Goal: Task Accomplishment & Management: Manage account settings

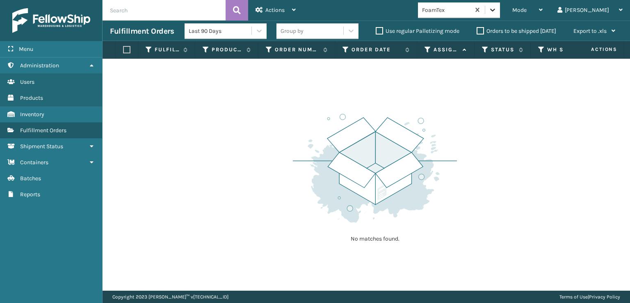
click at [500, 5] on div at bounding box center [492, 9] width 15 height 15
click at [527, 10] on span "Mode" at bounding box center [519, 10] width 14 height 7
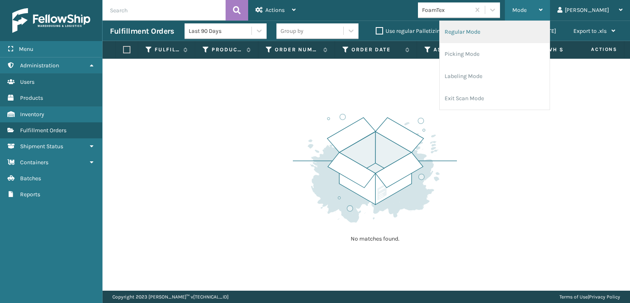
click at [494, 29] on li "Regular Mode" at bounding box center [495, 32] width 110 height 22
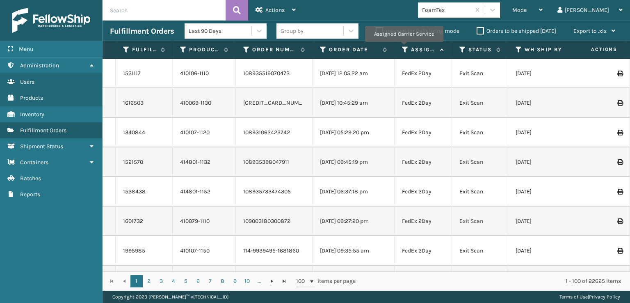
click at [404, 48] on icon at bounding box center [405, 49] width 7 height 7
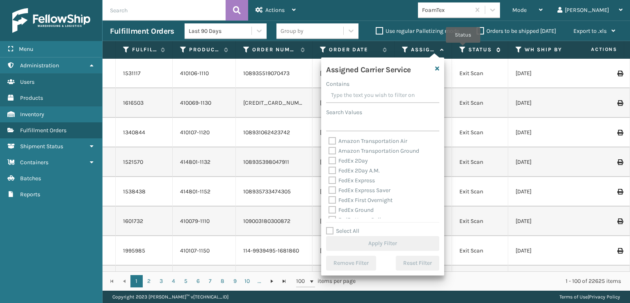
click at [463, 48] on icon at bounding box center [463, 49] width 7 height 7
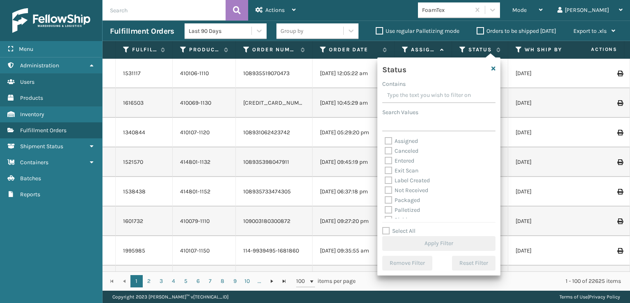
scroll to position [41, 0]
click at [388, 180] on label "Picking" at bounding box center [399, 178] width 29 height 7
click at [385, 179] on input "Picking" at bounding box center [385, 176] width 0 height 5
checkbox input "true"
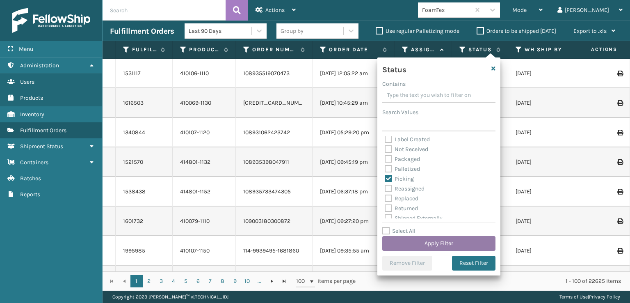
click at [416, 245] on button "Apply Filter" at bounding box center [438, 243] width 113 height 15
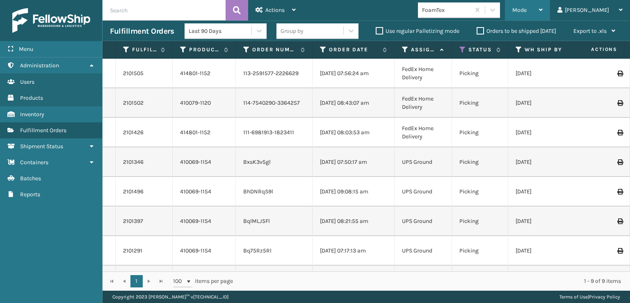
click at [543, 9] on div "Mode Regular Mode Picking Mode Labeling Mode Exit Scan Mode" at bounding box center [527, 10] width 45 height 21
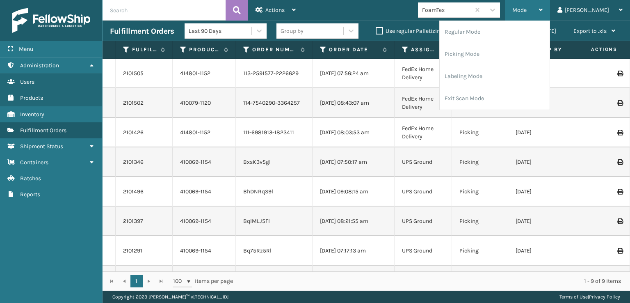
click at [543, 9] on div "Mode Regular Mode Picking Mode Labeling Mode Exit Scan Mode" at bounding box center [527, 10] width 45 height 21
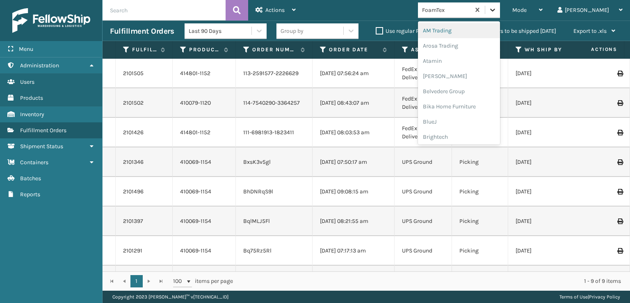
click at [497, 6] on icon at bounding box center [493, 10] width 8 height 8
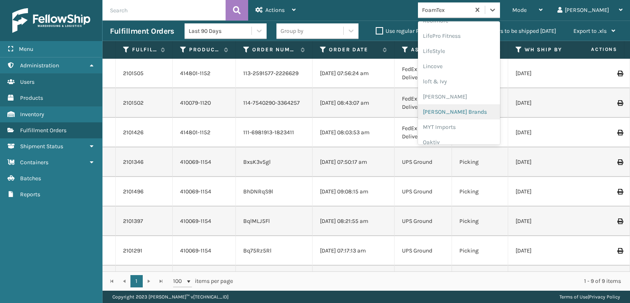
click at [469, 110] on div "[PERSON_NAME] Brands" at bounding box center [459, 111] width 82 height 15
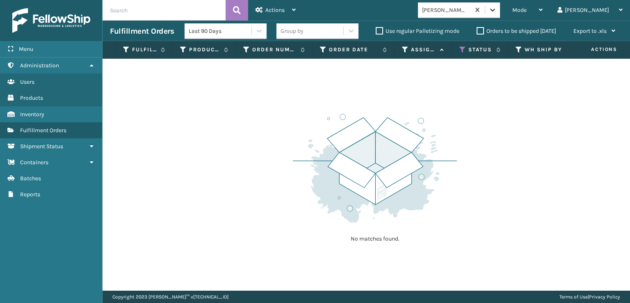
click at [497, 14] on icon at bounding box center [493, 10] width 8 height 8
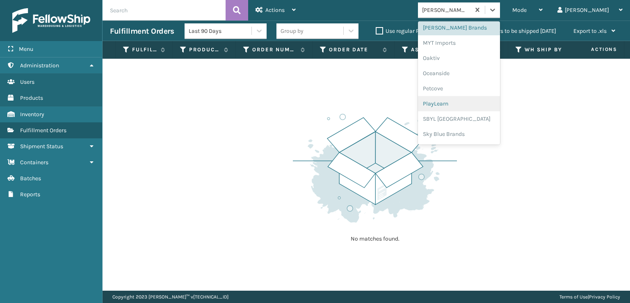
scroll to position [412, 0]
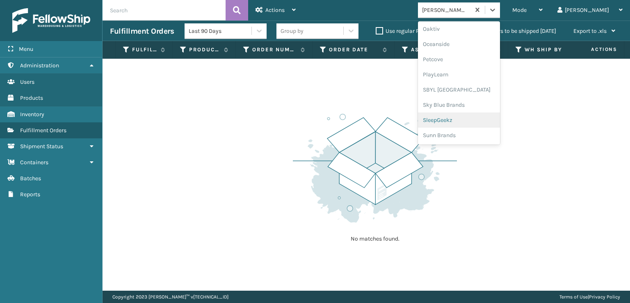
click at [474, 119] on div "SleepGeekz" at bounding box center [459, 119] width 82 height 15
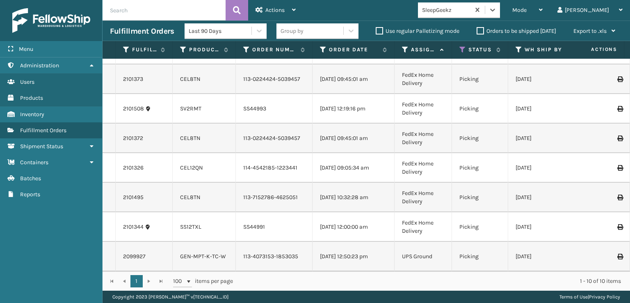
scroll to position [0, 0]
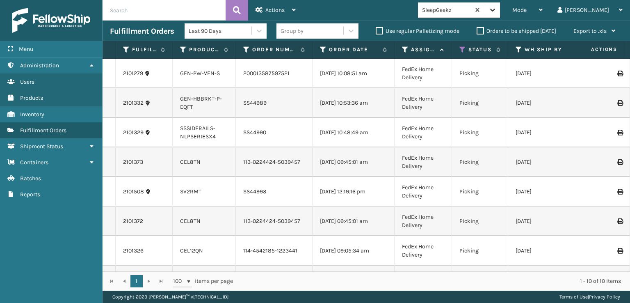
click at [495, 11] on icon at bounding box center [492, 10] width 5 height 3
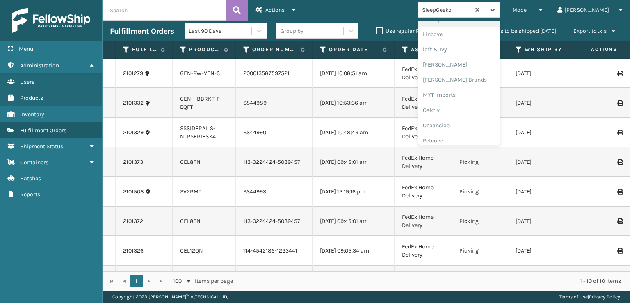
scroll to position [412, 0]
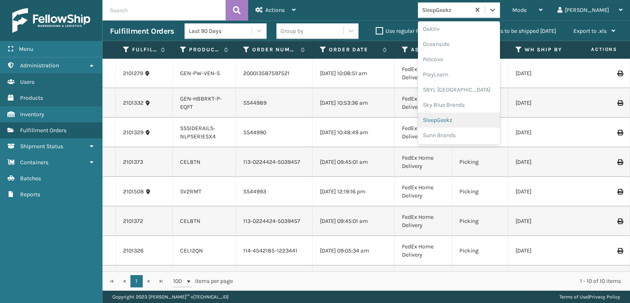
click at [479, 117] on div "SleepGeekz" at bounding box center [459, 119] width 82 height 15
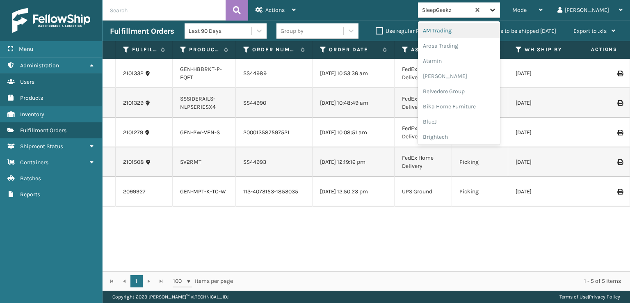
click at [497, 14] on icon at bounding box center [493, 10] width 8 height 8
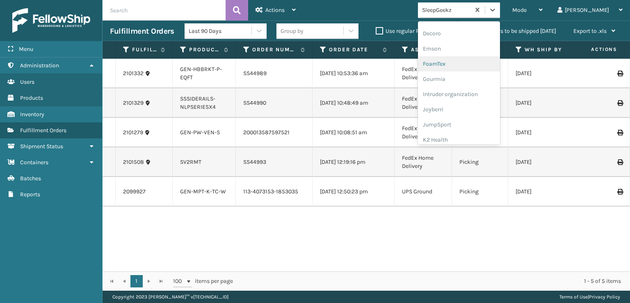
click at [466, 65] on div "FoamTex" at bounding box center [459, 63] width 82 height 15
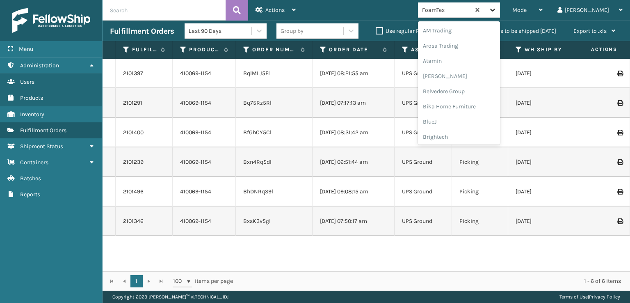
click at [497, 9] on icon at bounding box center [493, 10] width 8 height 8
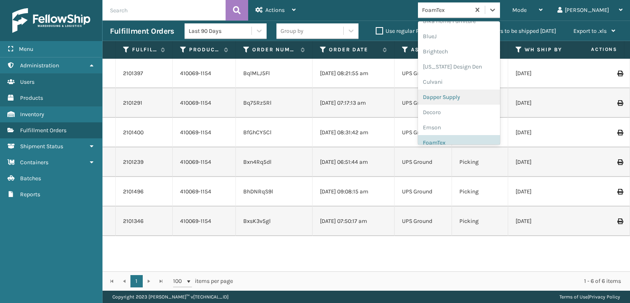
scroll to position [55, 0]
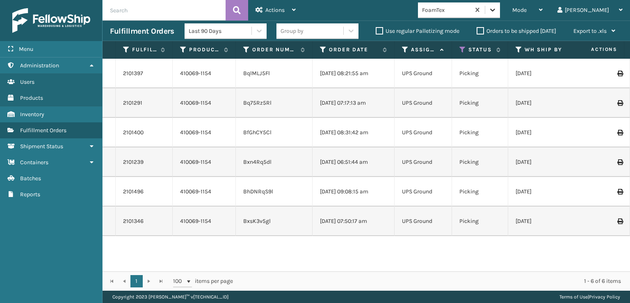
click at [497, 13] on icon at bounding box center [493, 10] width 8 height 8
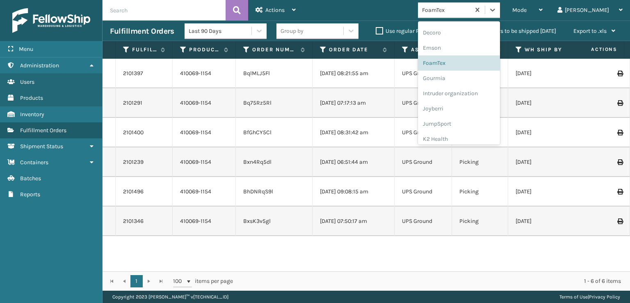
scroll to position [178, 0]
click at [497, 7] on icon at bounding box center [493, 10] width 8 height 8
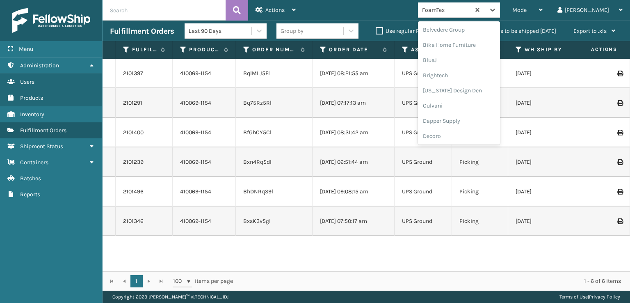
scroll to position [82, 0]
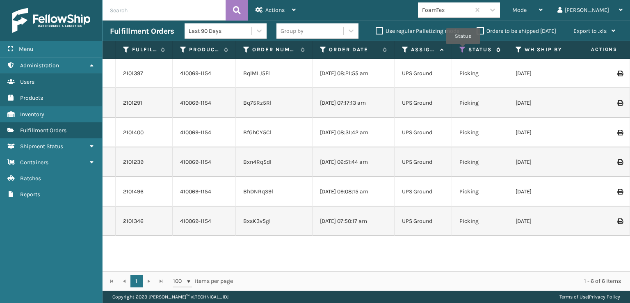
click at [463, 50] on icon at bounding box center [463, 49] width 7 height 7
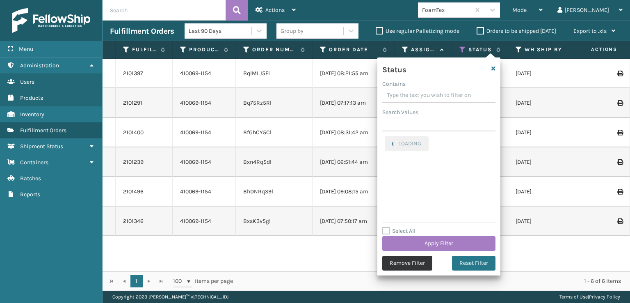
click at [411, 265] on button "Remove Filter" at bounding box center [407, 263] width 50 height 15
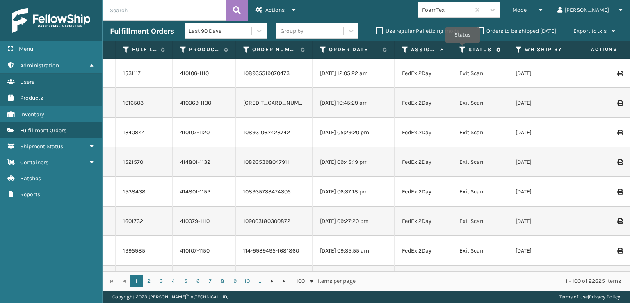
click at [463, 48] on icon at bounding box center [463, 49] width 7 height 7
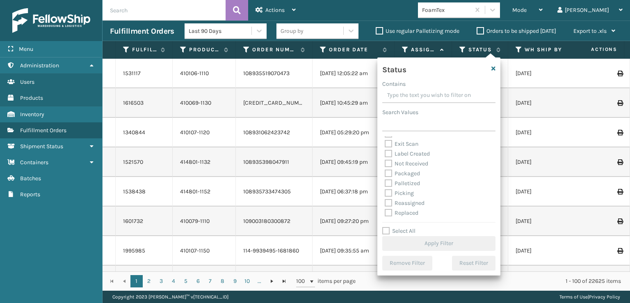
scroll to position [41, 0]
click at [388, 180] on label "Picking" at bounding box center [399, 178] width 29 height 7
click at [385, 179] on input "Picking" at bounding box center [385, 176] width 0 height 5
checkbox input "true"
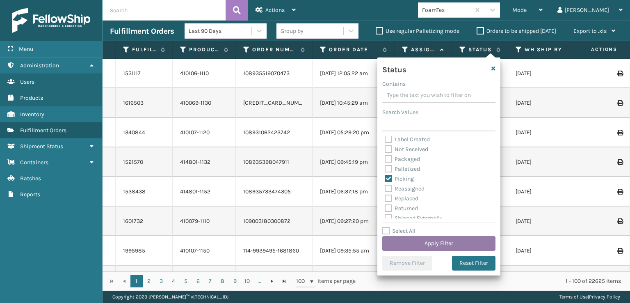
click at [431, 240] on button "Apply Filter" at bounding box center [438, 243] width 113 height 15
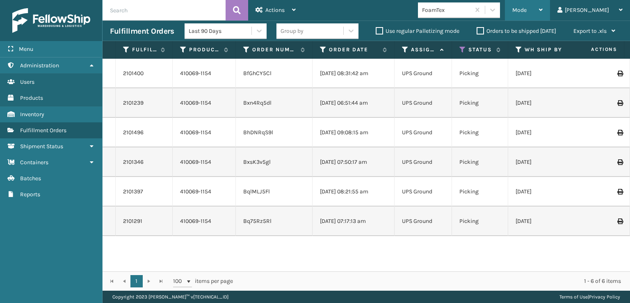
click at [543, 11] on div "Mode Regular Mode Picking Mode Labeling Mode Exit Scan Mode" at bounding box center [527, 10] width 45 height 21
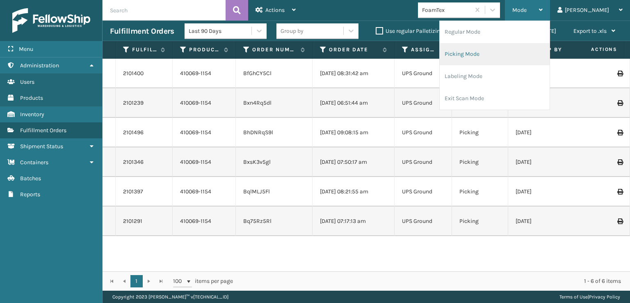
click at [490, 53] on li "Picking Mode" at bounding box center [495, 54] width 110 height 22
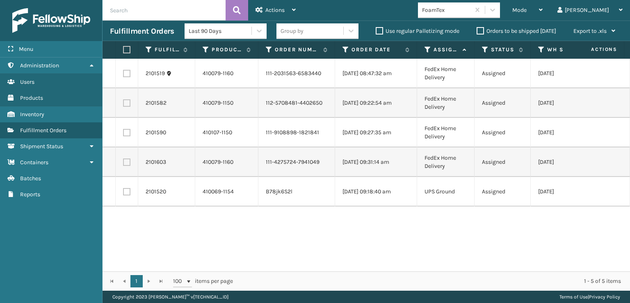
click at [128, 73] on label at bounding box center [126, 73] width 7 height 7
click at [124, 73] on input "checkbox" at bounding box center [123, 72] width 0 height 5
checkbox input "true"
click at [128, 50] on label at bounding box center [125, 49] width 5 height 7
click at [124, 50] on input "checkbox" at bounding box center [123, 49] width 0 height 5
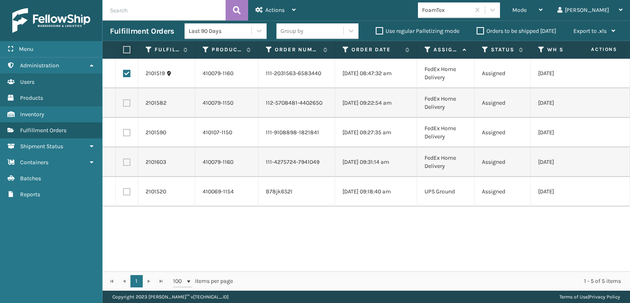
checkbox input "true"
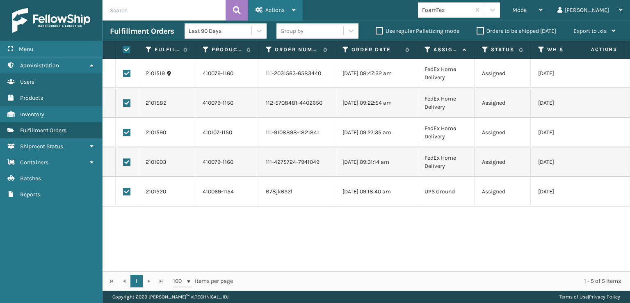
click at [284, 8] on span "Actions" at bounding box center [274, 10] width 19 height 7
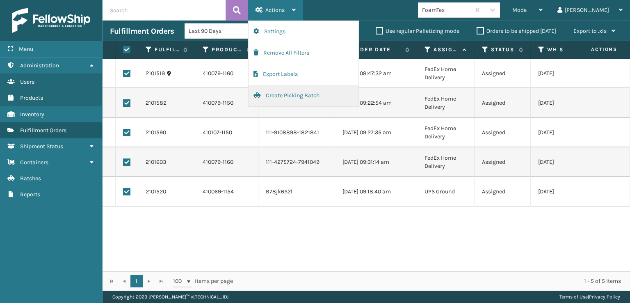
click at [290, 94] on button "Create Picking Batch" at bounding box center [304, 95] width 110 height 21
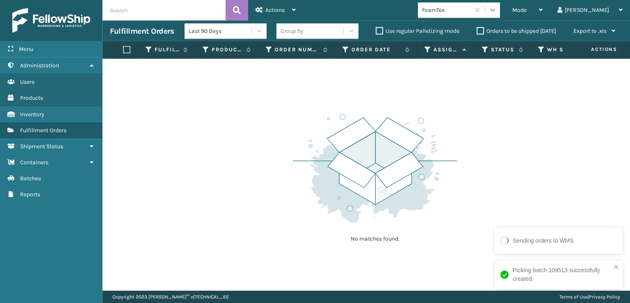
click at [497, 7] on icon at bounding box center [493, 10] width 8 height 8
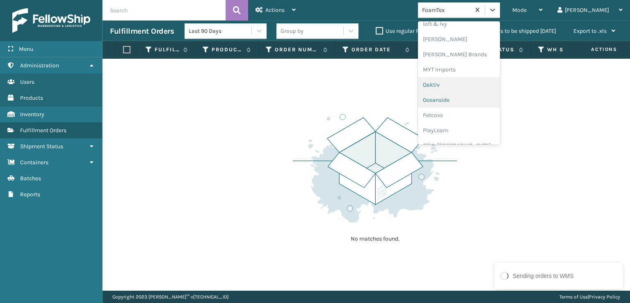
scroll to position [342, 0]
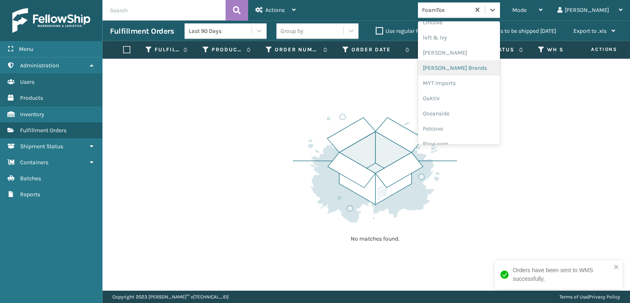
click at [464, 66] on div "[PERSON_NAME] Brands" at bounding box center [459, 67] width 82 height 15
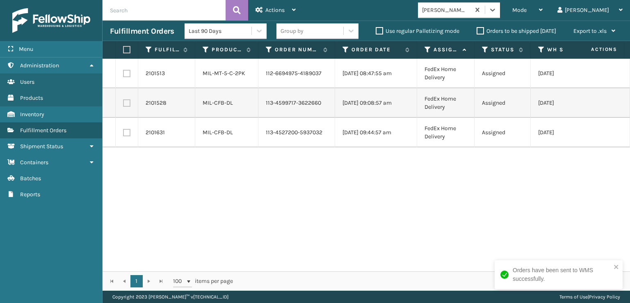
click at [126, 47] on label at bounding box center [125, 49] width 5 height 7
click at [124, 47] on input "checkbox" at bounding box center [123, 49] width 0 height 5
checkbox input "true"
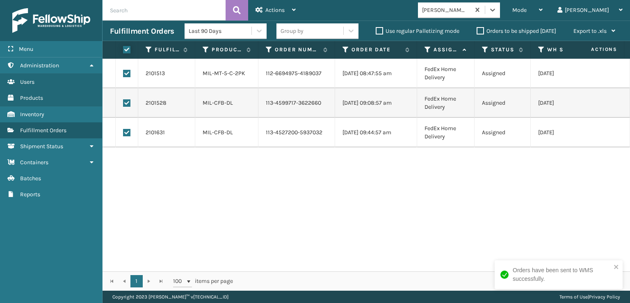
checkbox input "true"
click at [268, 9] on span "Actions" at bounding box center [274, 10] width 19 height 7
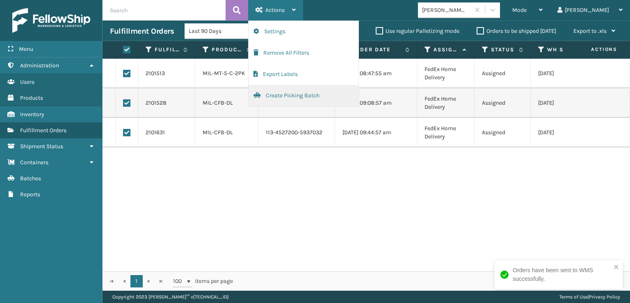
click at [278, 96] on button "Create Picking Batch" at bounding box center [304, 95] width 110 height 21
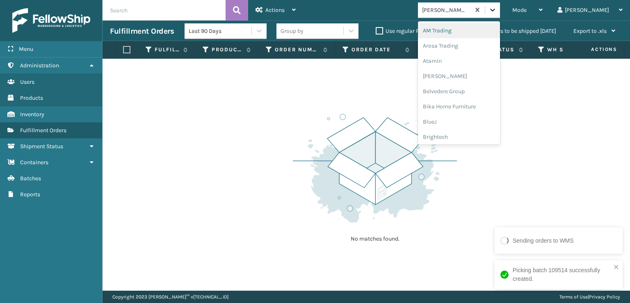
click at [495, 11] on icon at bounding box center [492, 10] width 5 height 3
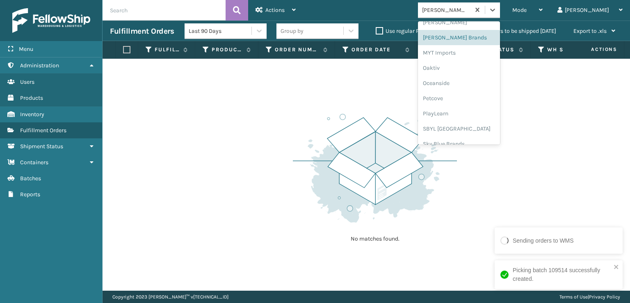
scroll to position [382, 0]
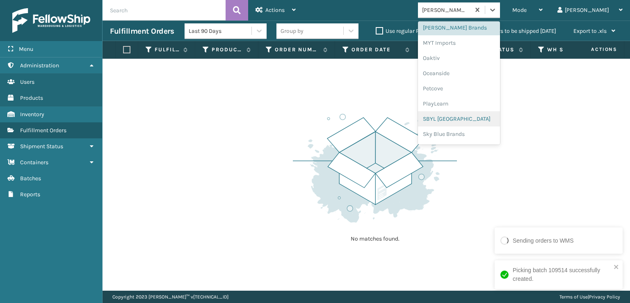
click at [473, 118] on div "SBYL [GEOGRAPHIC_DATA]" at bounding box center [459, 118] width 82 height 15
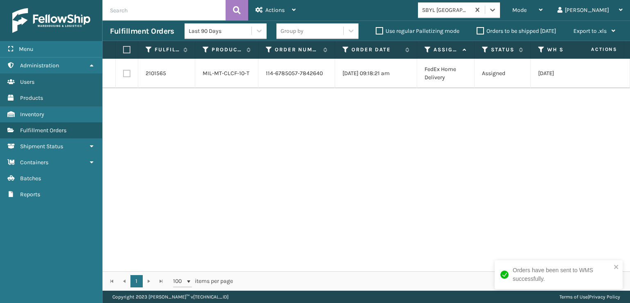
click at [126, 73] on label at bounding box center [126, 73] width 7 height 7
click at [124, 73] on input "checkbox" at bounding box center [123, 72] width 0 height 5
checkbox input "true"
click at [266, 8] on span "Actions" at bounding box center [274, 10] width 19 height 7
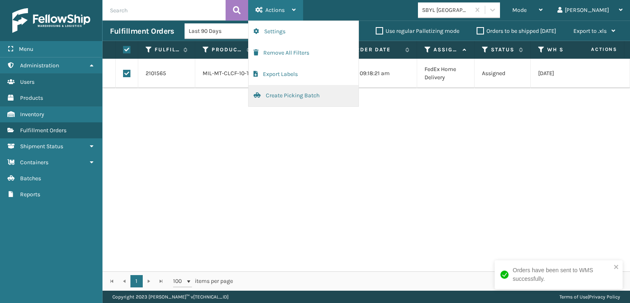
click at [280, 94] on button "Create Picking Batch" at bounding box center [304, 95] width 110 height 21
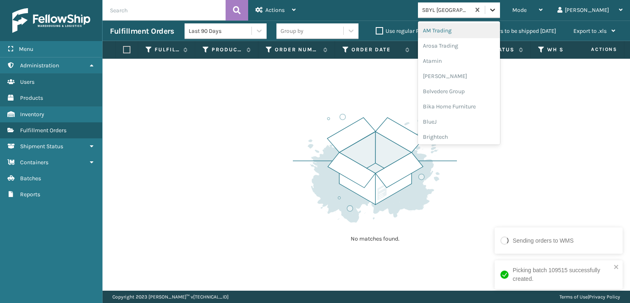
click at [497, 10] on icon at bounding box center [493, 10] width 8 height 8
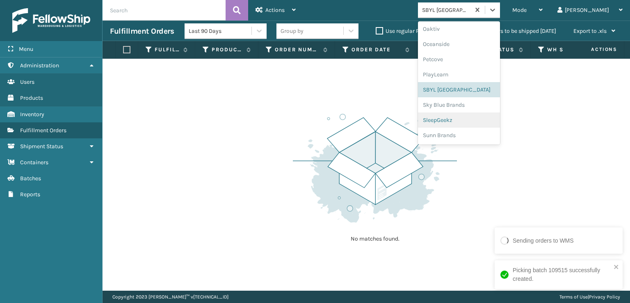
click at [467, 120] on div "SleepGeekz" at bounding box center [459, 119] width 82 height 15
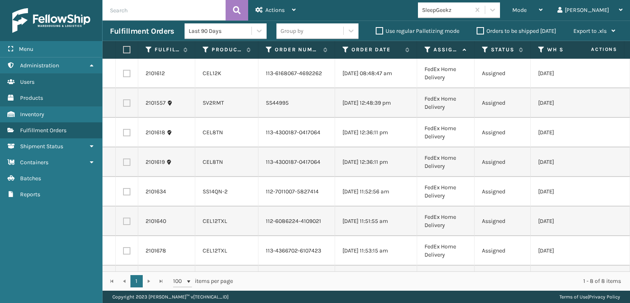
click at [128, 225] on label at bounding box center [126, 220] width 7 height 7
click at [124, 223] on input "checkbox" at bounding box center [123, 219] width 0 height 5
checkbox input "true"
click at [126, 195] on label at bounding box center [126, 191] width 7 height 7
click at [124, 193] on input "checkbox" at bounding box center [123, 190] width 0 height 5
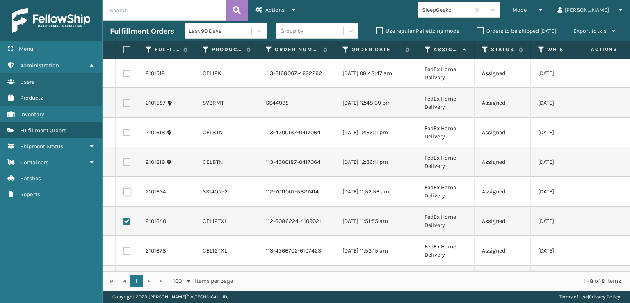
checkbox input "true"
click at [124, 166] on label at bounding box center [126, 161] width 7 height 7
click at [124, 164] on input "checkbox" at bounding box center [123, 160] width 0 height 5
checkbox input "true"
click at [126, 136] on label at bounding box center [126, 132] width 7 height 7
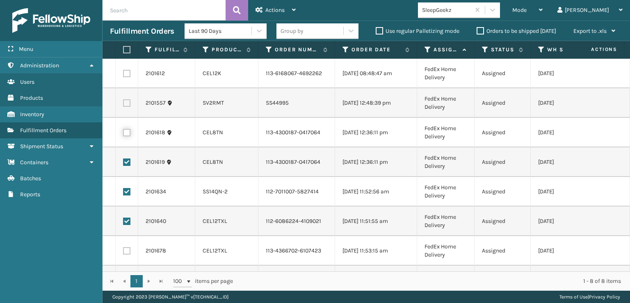
click at [124, 134] on input "checkbox" at bounding box center [123, 131] width 0 height 5
checkbox input "true"
click at [125, 106] on label at bounding box center [126, 102] width 7 height 7
click at [124, 105] on input "checkbox" at bounding box center [123, 101] width 0 height 5
click at [125, 105] on label at bounding box center [126, 102] width 7 height 7
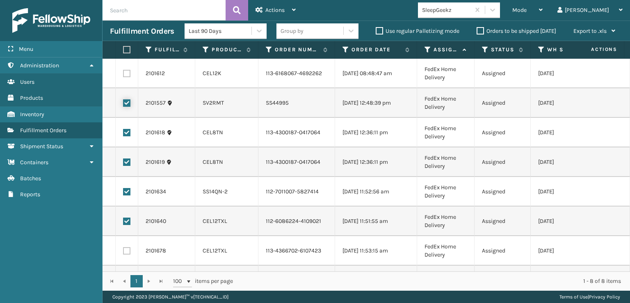
click at [124, 105] on input "checkbox" at bounding box center [123, 101] width 0 height 5
checkbox input "false"
click at [128, 76] on label at bounding box center [126, 73] width 7 height 7
click at [124, 75] on input "checkbox" at bounding box center [123, 72] width 0 height 5
checkbox input "true"
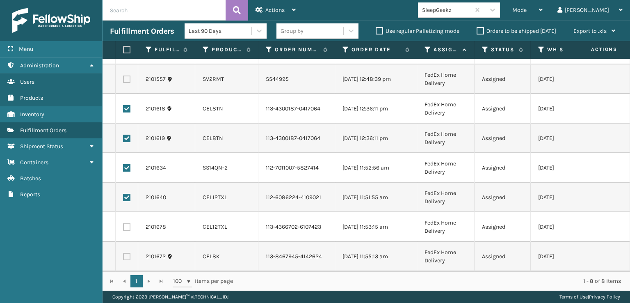
scroll to position [64, 0]
click at [126, 253] on label at bounding box center [126, 256] width 7 height 7
click at [124, 253] on input "checkbox" at bounding box center [123, 255] width 0 height 5
checkbox input "true"
click at [129, 223] on label at bounding box center [126, 226] width 7 height 7
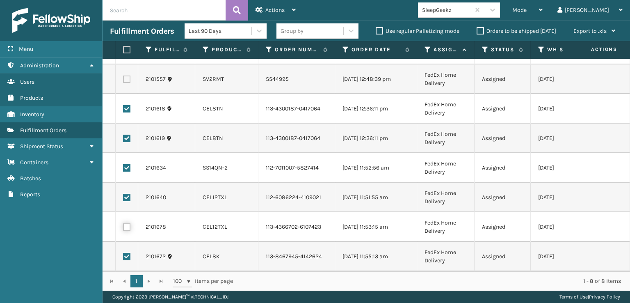
click at [124, 223] on input "checkbox" at bounding box center [123, 225] width 0 height 5
checkbox input "true"
click at [268, 10] on span "Actions" at bounding box center [274, 10] width 19 height 7
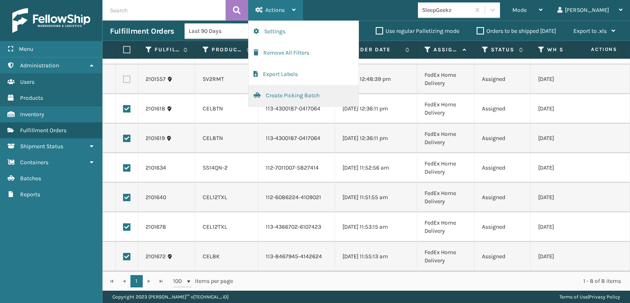
click at [281, 93] on button "Create Picking Batch" at bounding box center [304, 95] width 110 height 21
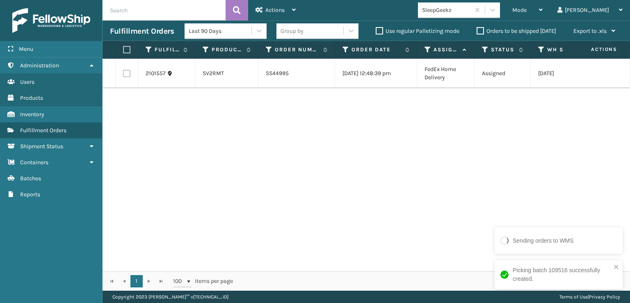
click at [126, 76] on label at bounding box center [126, 73] width 7 height 7
click at [124, 75] on input "checkbox" at bounding box center [123, 72] width 0 height 5
checkbox input "true"
click at [274, 11] on span "Actions" at bounding box center [274, 10] width 19 height 7
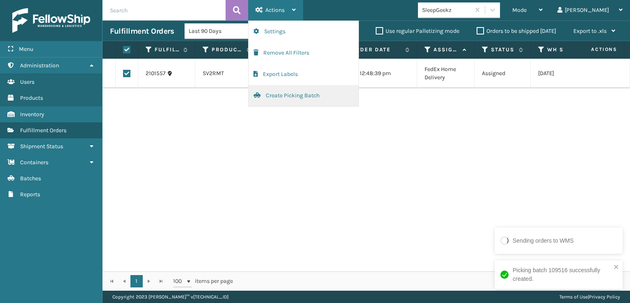
click at [278, 96] on button "Create Picking Batch" at bounding box center [304, 95] width 110 height 21
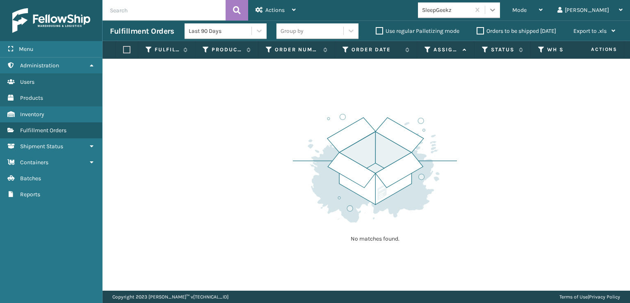
click at [497, 8] on icon at bounding box center [493, 10] width 8 height 8
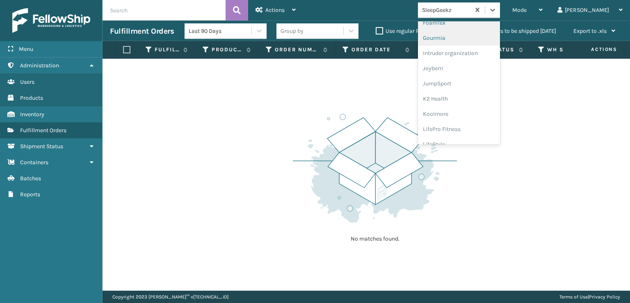
scroll to position [164, 0]
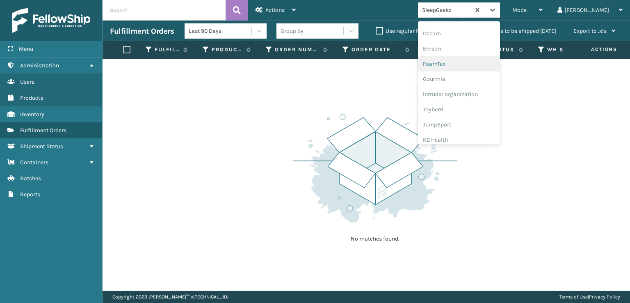
click at [464, 63] on div "FoamTex" at bounding box center [459, 63] width 82 height 15
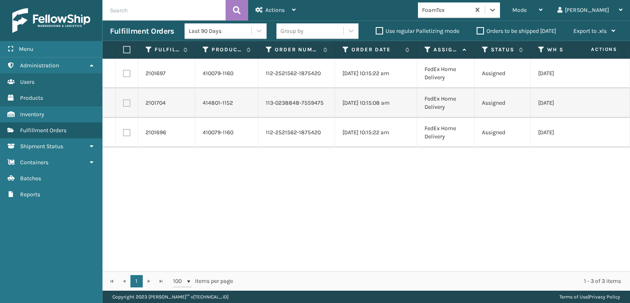
click at [125, 47] on label at bounding box center [125, 49] width 5 height 7
click at [124, 47] on input "checkbox" at bounding box center [123, 49] width 0 height 5
checkbox input "true"
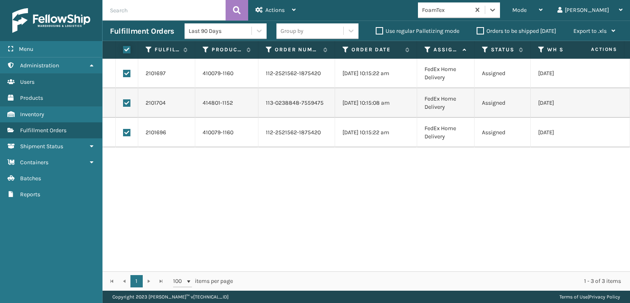
checkbox input "true"
click at [261, 12] on icon at bounding box center [259, 10] width 7 height 6
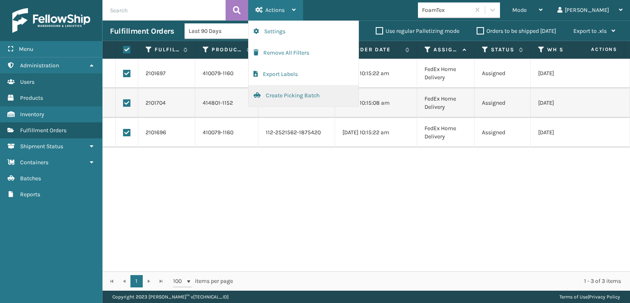
click at [284, 95] on button "Create Picking Batch" at bounding box center [304, 95] width 110 height 21
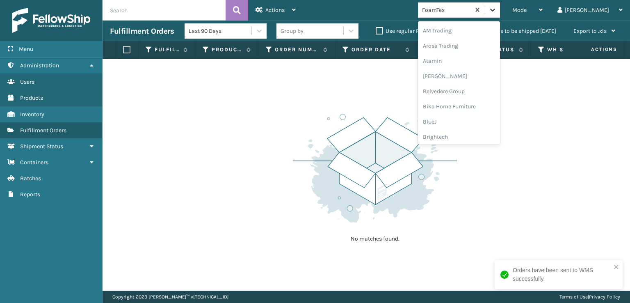
click at [497, 14] on icon at bounding box center [493, 10] width 8 height 8
click at [484, 110] on div "[PERSON_NAME] Brands" at bounding box center [459, 109] width 82 height 15
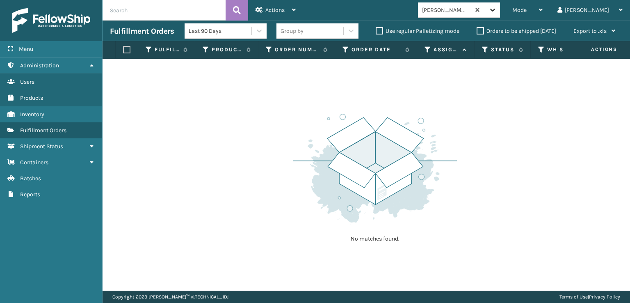
click at [497, 11] on icon at bounding box center [493, 10] width 8 height 8
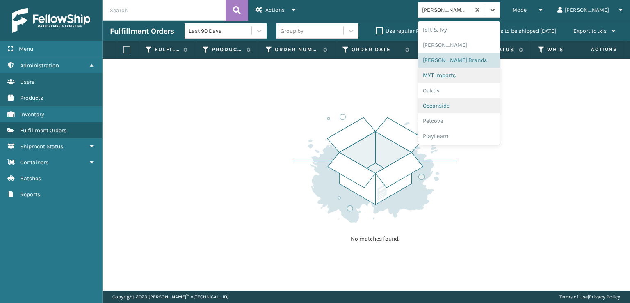
scroll to position [412, 0]
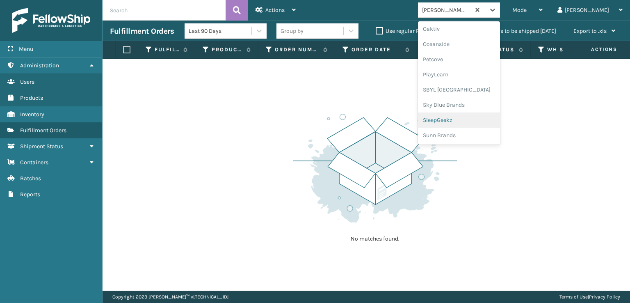
click at [475, 119] on div "SleepGeekz" at bounding box center [459, 119] width 82 height 15
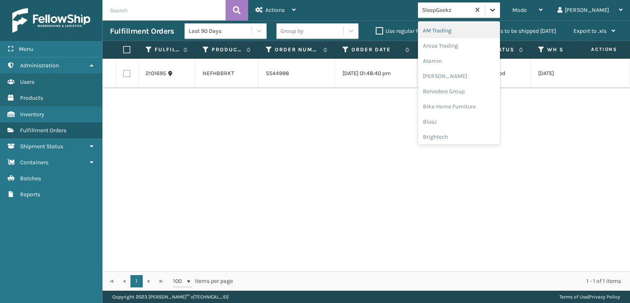
click at [497, 12] on icon at bounding box center [493, 10] width 8 height 8
click at [466, 116] on div "SleepGeekz" at bounding box center [459, 119] width 82 height 15
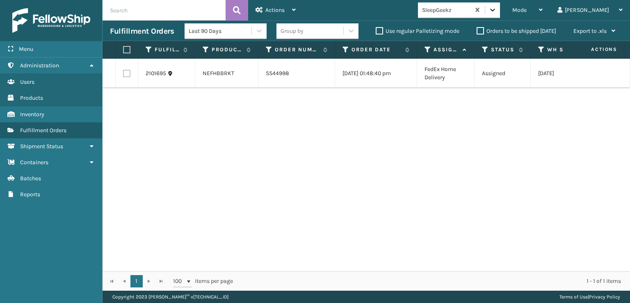
click at [497, 9] on icon at bounding box center [493, 10] width 8 height 8
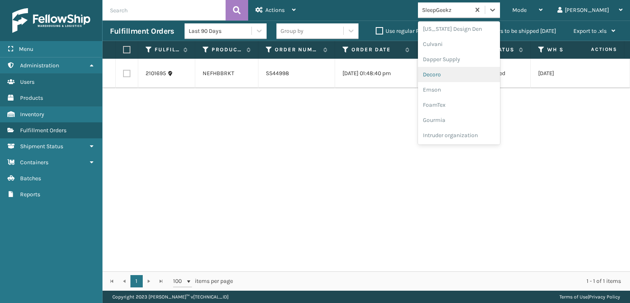
scroll to position [164, 0]
click at [473, 63] on div "FoamTex" at bounding box center [459, 63] width 82 height 15
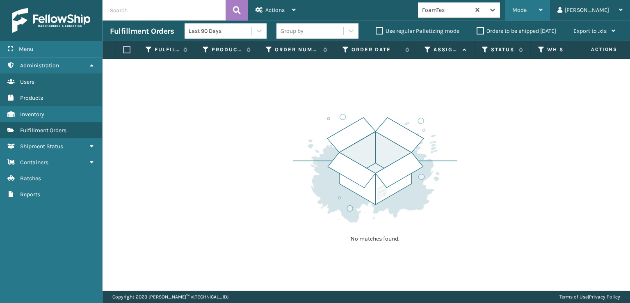
click at [527, 10] on span "Mode" at bounding box center [519, 10] width 14 height 7
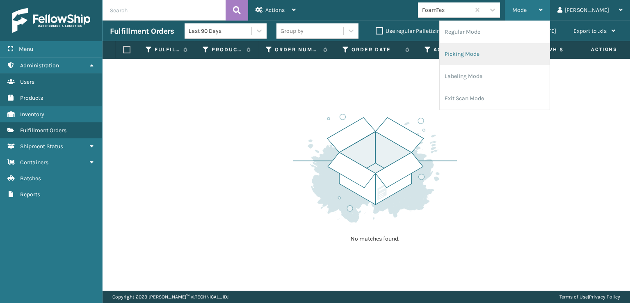
click at [487, 56] on li "Picking Mode" at bounding box center [495, 54] width 110 height 22
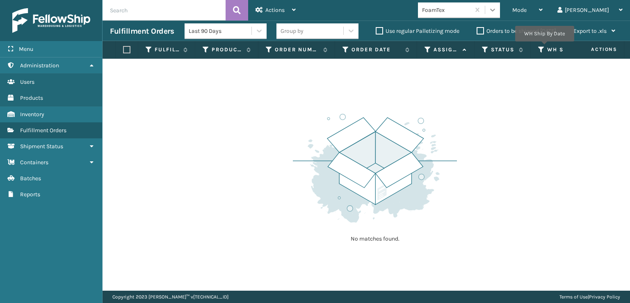
click at [497, 9] on icon at bounding box center [493, 10] width 8 height 8
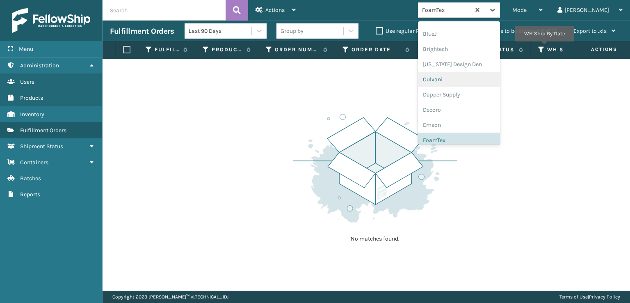
scroll to position [123, 0]
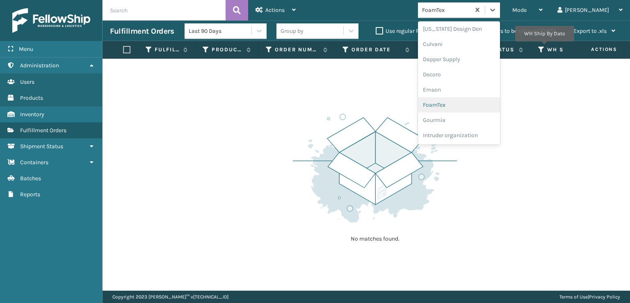
click at [480, 103] on div "FoamTex" at bounding box center [459, 104] width 82 height 15
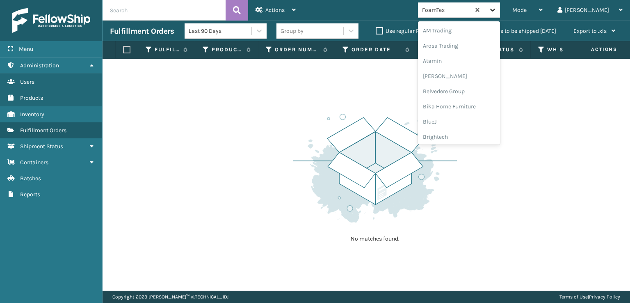
click at [497, 7] on icon at bounding box center [493, 10] width 8 height 8
click at [476, 121] on div "[PERSON_NAME] Brands" at bounding box center [459, 121] width 82 height 15
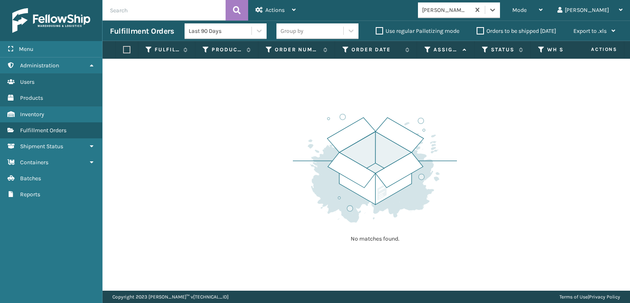
click at [470, 15] on div "[PERSON_NAME] Brands" at bounding box center [444, 10] width 52 height 14
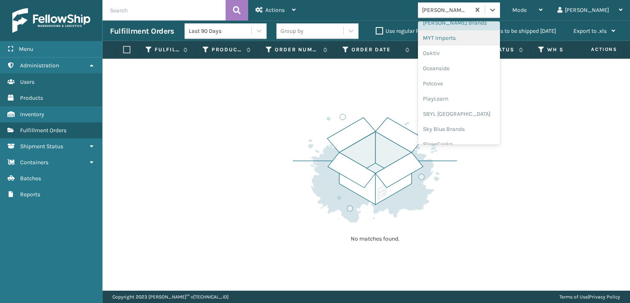
scroll to position [412, 0]
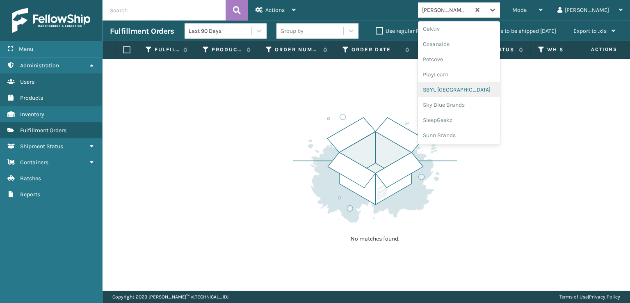
click at [473, 85] on div "SBYL [GEOGRAPHIC_DATA]" at bounding box center [459, 89] width 82 height 15
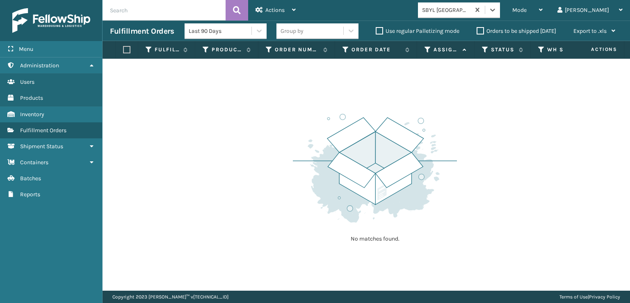
click at [470, 3] on div "SBYL [GEOGRAPHIC_DATA]" at bounding box center [444, 10] width 52 height 14
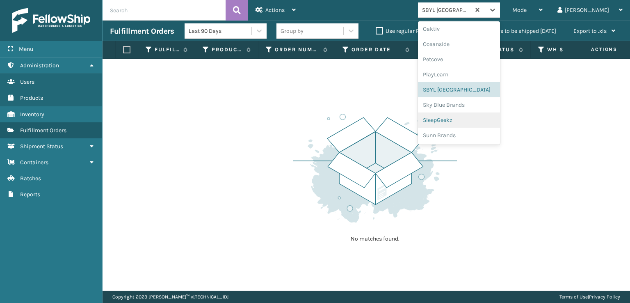
click at [476, 122] on div "SleepGeekz" at bounding box center [459, 119] width 82 height 15
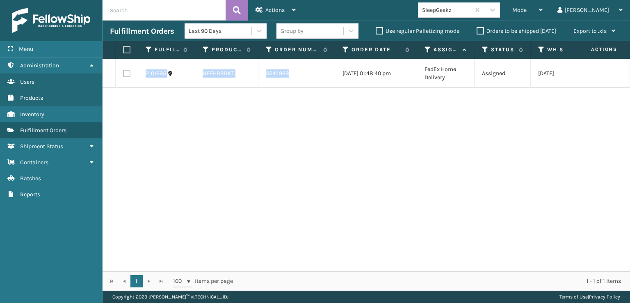
drag, startPoint x: 300, startPoint y: 80, endPoint x: 203, endPoint y: 89, distance: 97.7
click at [222, 89] on div "2101695 NEFHBBRKT SS44998 [DATE] 01:48:40 pm FedEx Home Delivery Assigned [DATE…" at bounding box center [367, 165] width 528 height 213
click at [203, 89] on div "2101695 NEFHBBRKT SS44998 [DATE] 01:48:40 pm FedEx Home Delivery Assigned [DATE…" at bounding box center [367, 165] width 528 height 213
drag, startPoint x: 254, startPoint y: 67, endPoint x: 200, endPoint y: 79, distance: 55.9
click at [200, 79] on td "NEFHBBRKT" at bounding box center [226, 74] width 63 height 30
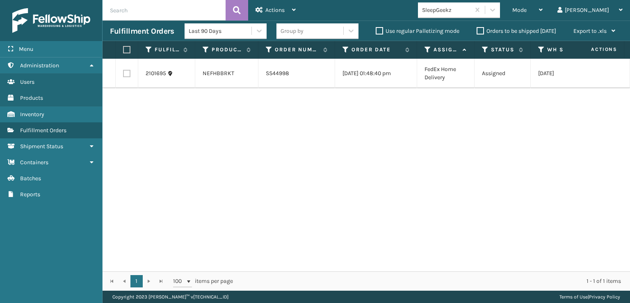
click at [503, 101] on div "2101695 NEFHBBRKT SS44998 [DATE] 01:48:40 pm FedEx Home Delivery Assigned [DATE…" at bounding box center [367, 165] width 528 height 213
click at [127, 74] on label at bounding box center [126, 73] width 7 height 7
click at [124, 74] on input "checkbox" at bounding box center [123, 72] width 0 height 5
checkbox input "true"
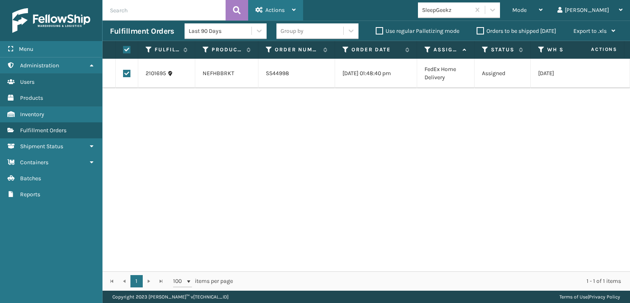
click at [266, 12] on span "Actions" at bounding box center [274, 10] width 19 height 7
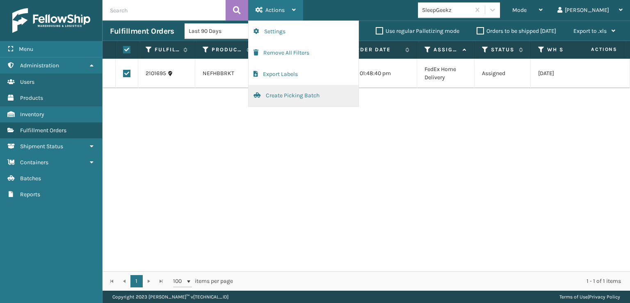
click at [286, 95] on button "Create Picking Batch" at bounding box center [304, 95] width 110 height 21
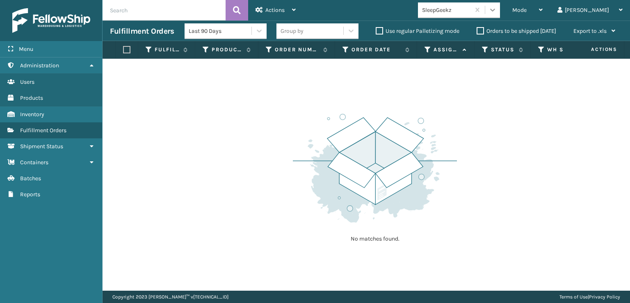
click at [497, 9] on icon at bounding box center [493, 10] width 8 height 8
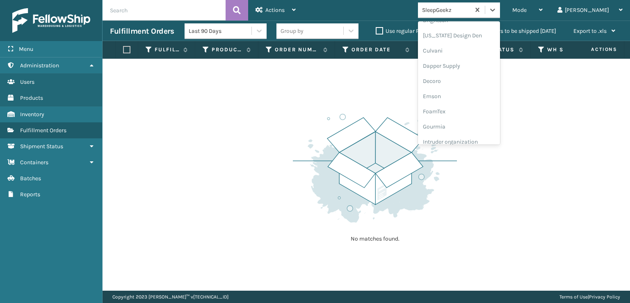
scroll to position [42, 0]
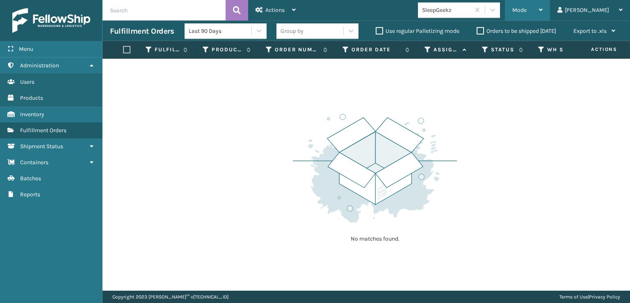
click at [527, 10] on span "Mode" at bounding box center [519, 10] width 14 height 7
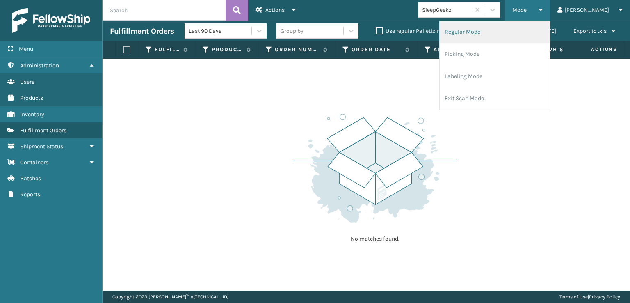
click at [484, 32] on li "Regular Mode" at bounding box center [495, 32] width 110 height 22
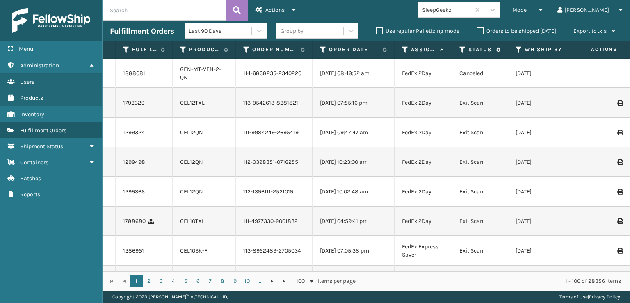
click at [462, 49] on icon at bounding box center [463, 49] width 7 height 7
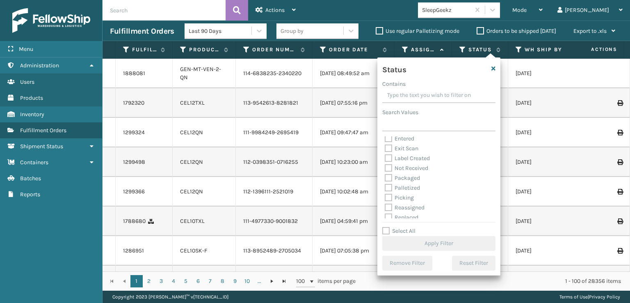
scroll to position [41, 0]
click at [387, 178] on label "Picking" at bounding box center [399, 178] width 29 height 7
click at [385, 178] on input "Picking" at bounding box center [385, 176] width 0 height 5
checkbox input "true"
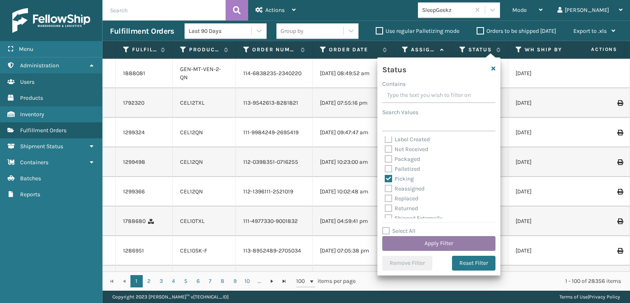
click at [413, 239] on button "Apply Filter" at bounding box center [438, 243] width 113 height 15
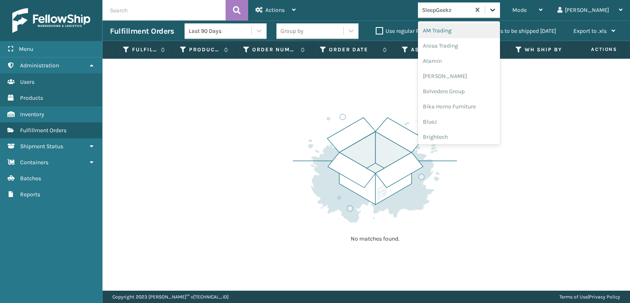
click at [500, 15] on div at bounding box center [492, 9] width 15 height 15
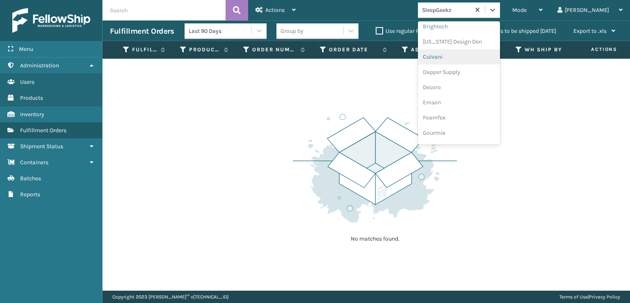
scroll to position [123, 0]
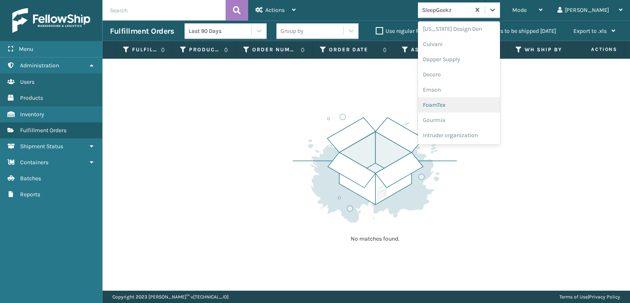
click at [468, 104] on div "FoamTex" at bounding box center [459, 104] width 82 height 15
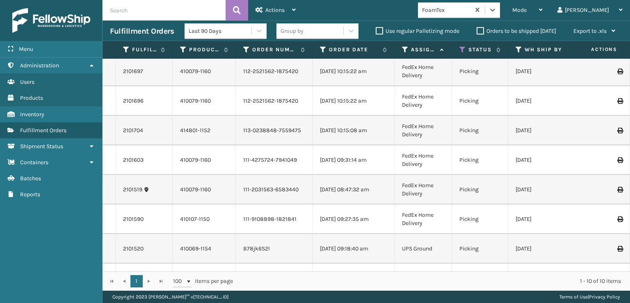
scroll to position [89, 0]
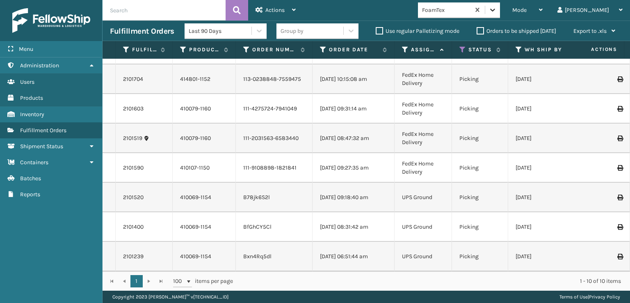
click at [495, 9] on icon at bounding box center [492, 10] width 5 height 3
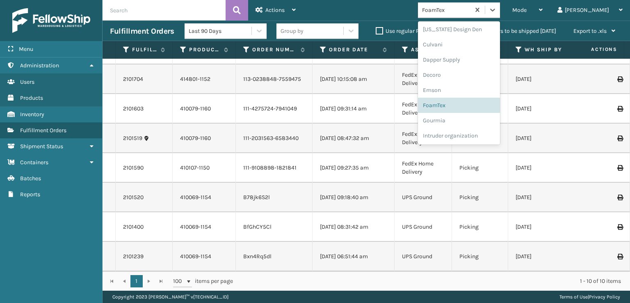
scroll to position [124, 0]
click at [477, 104] on div "FoamTex" at bounding box center [459, 103] width 82 height 15
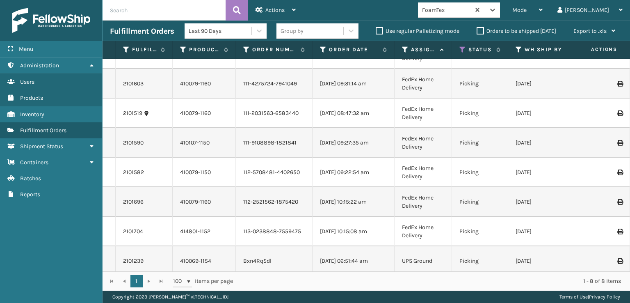
scroll to position [30, 0]
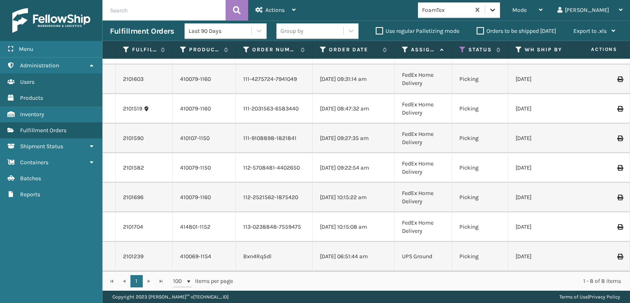
click at [497, 8] on icon at bounding box center [493, 10] width 8 height 8
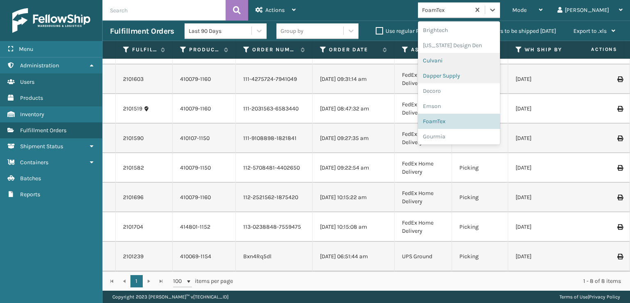
scroll to position [95, 0]
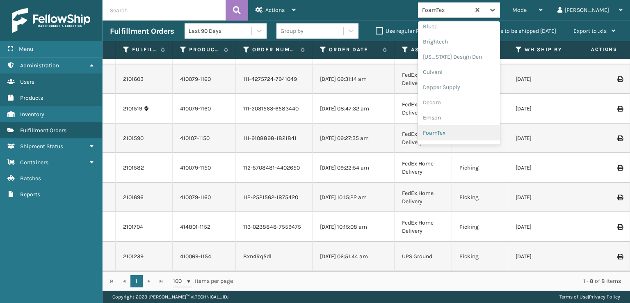
click at [471, 130] on div "FoamTex" at bounding box center [459, 132] width 82 height 15
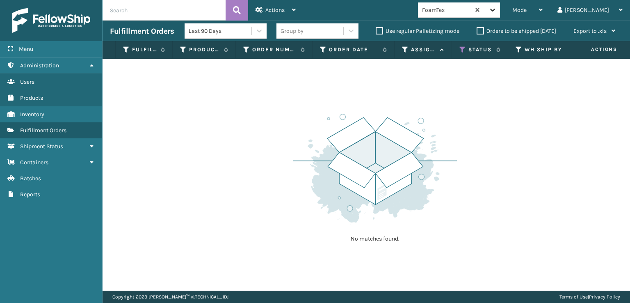
click at [497, 13] on icon at bounding box center [493, 10] width 8 height 8
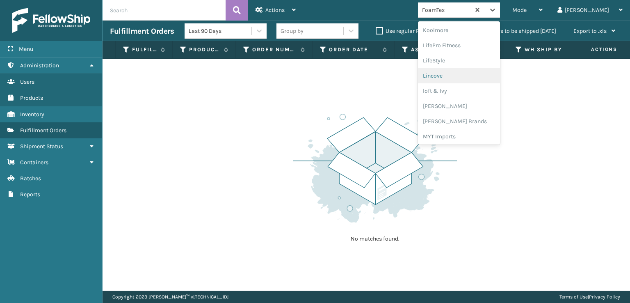
scroll to position [412, 0]
click at [469, 119] on div "SleepGeekz" at bounding box center [459, 119] width 82 height 15
click at [497, 11] on icon at bounding box center [493, 10] width 8 height 8
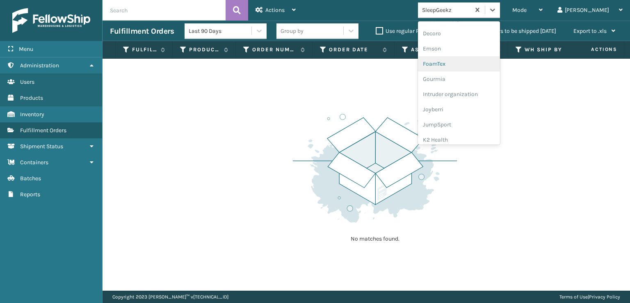
click at [472, 66] on div "FoamTex" at bounding box center [459, 63] width 82 height 15
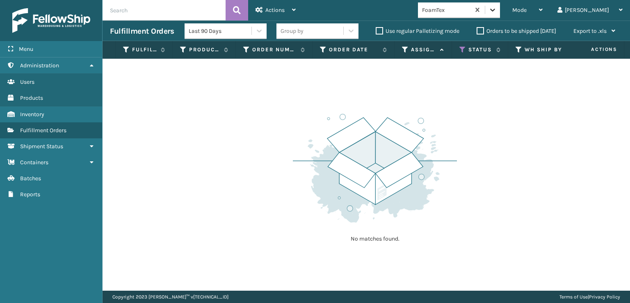
click at [497, 8] on icon at bounding box center [493, 10] width 8 height 8
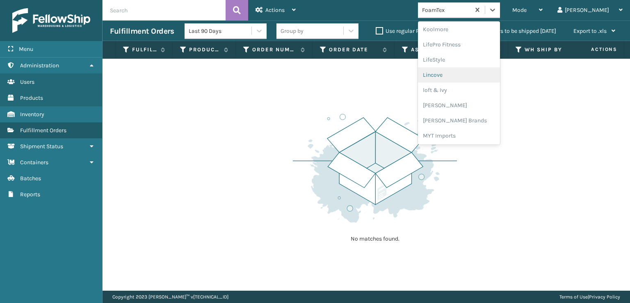
scroll to position [300, 0]
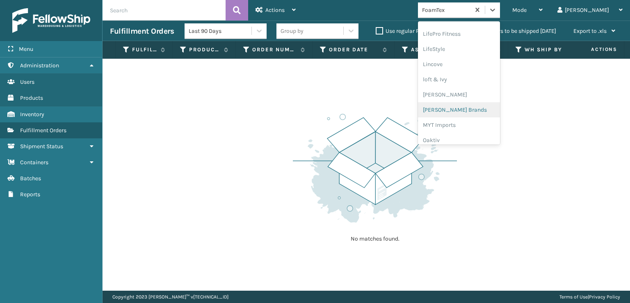
click at [469, 108] on div "[PERSON_NAME] Brands" at bounding box center [459, 109] width 82 height 15
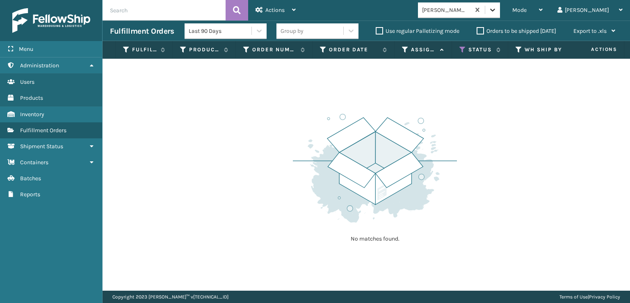
click at [497, 14] on icon at bounding box center [493, 10] width 8 height 8
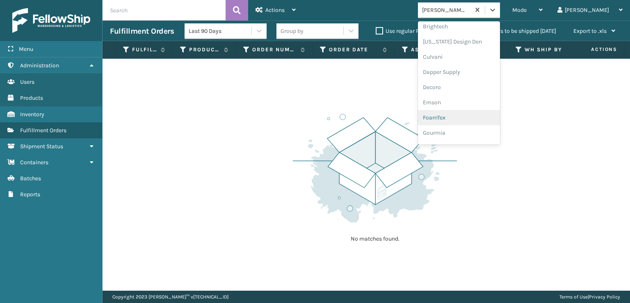
scroll to position [164, 0]
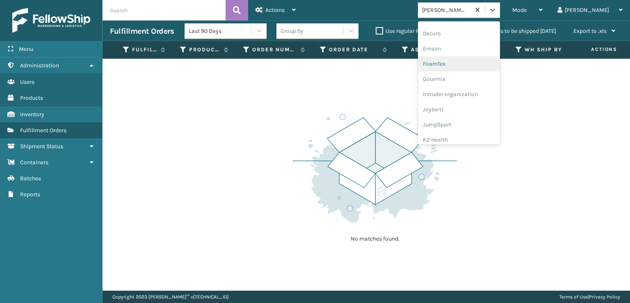
click at [466, 63] on div "FoamTex" at bounding box center [459, 63] width 82 height 15
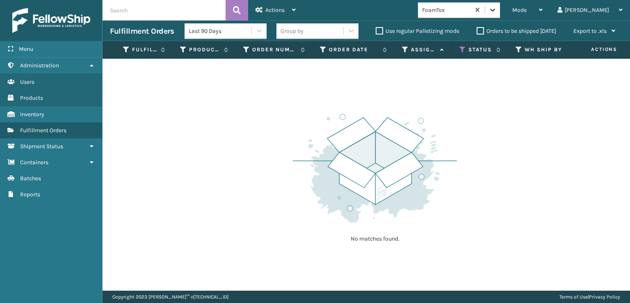
click at [497, 13] on icon at bounding box center [493, 10] width 8 height 8
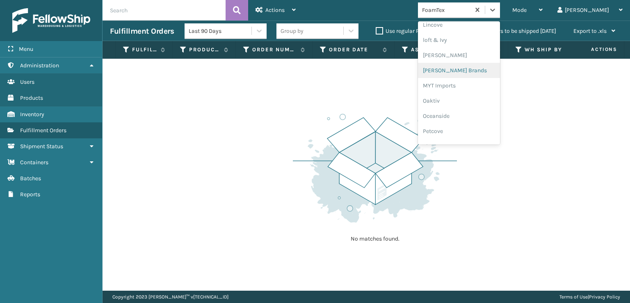
scroll to position [412, 0]
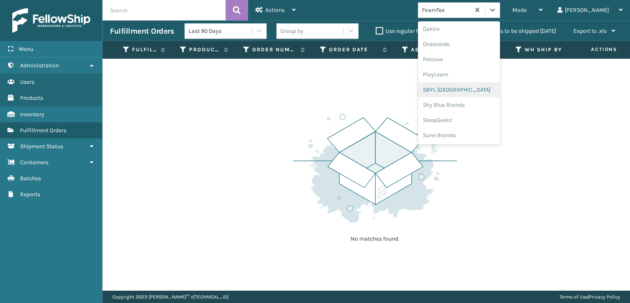
click at [468, 89] on div "SBYL [GEOGRAPHIC_DATA]" at bounding box center [459, 89] width 82 height 15
click at [497, 14] on icon at bounding box center [493, 10] width 8 height 8
click at [476, 117] on div "SleepGeekz" at bounding box center [459, 119] width 82 height 15
click at [497, 9] on icon at bounding box center [493, 10] width 8 height 8
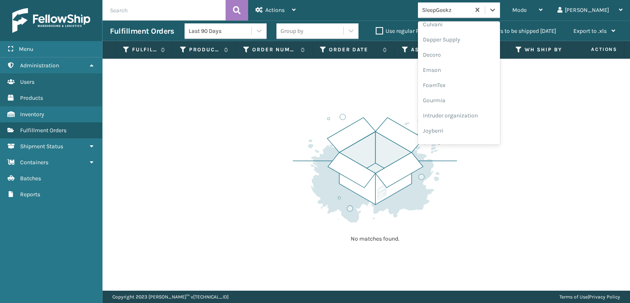
scroll to position [164, 0]
click at [469, 63] on div "FoamTex" at bounding box center [459, 63] width 82 height 15
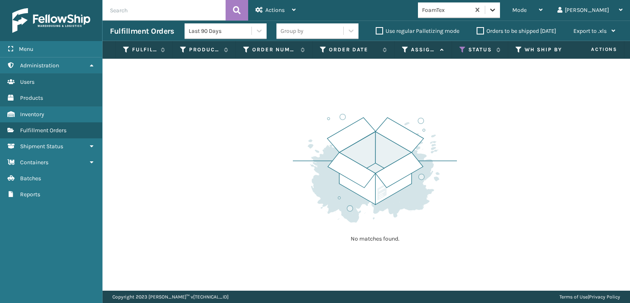
click at [500, 14] on div at bounding box center [492, 9] width 15 height 15
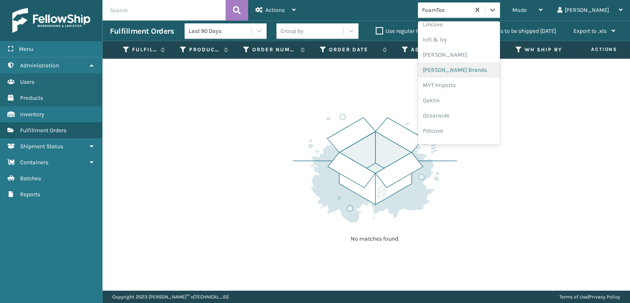
scroll to position [341, 0]
click at [473, 68] on div "[PERSON_NAME] Brands" at bounding box center [459, 68] width 82 height 15
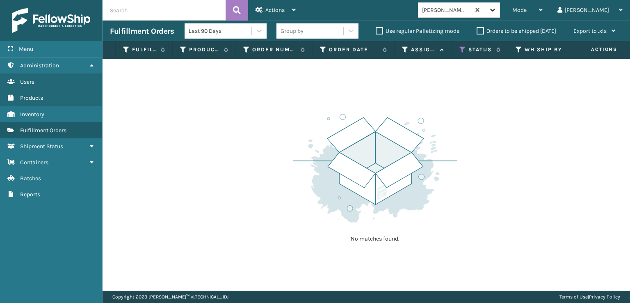
click at [497, 11] on icon at bounding box center [493, 10] width 8 height 8
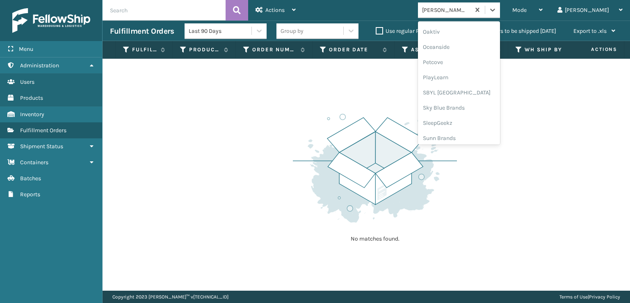
scroll to position [412, 0]
click at [465, 92] on div "SBYL [GEOGRAPHIC_DATA]" at bounding box center [459, 89] width 82 height 15
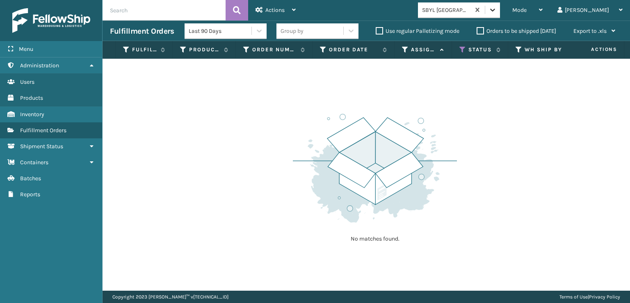
click at [495, 11] on icon at bounding box center [492, 10] width 5 height 3
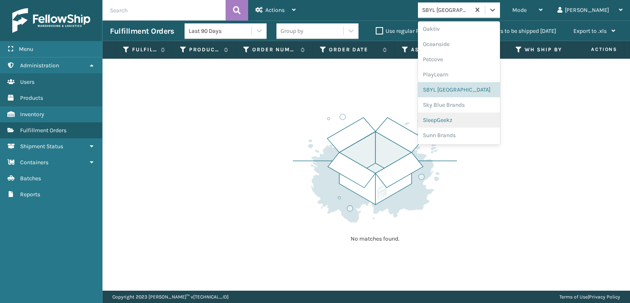
click at [469, 117] on div "SleepGeekz" at bounding box center [459, 119] width 82 height 15
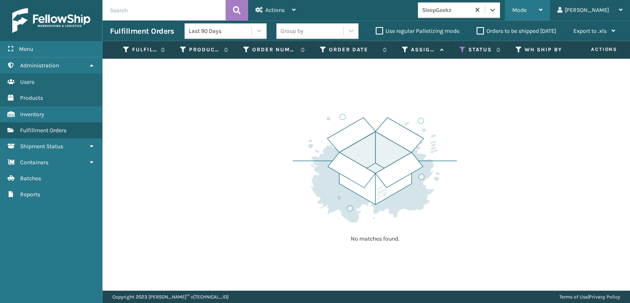
click at [527, 10] on span "Mode" at bounding box center [519, 10] width 14 height 7
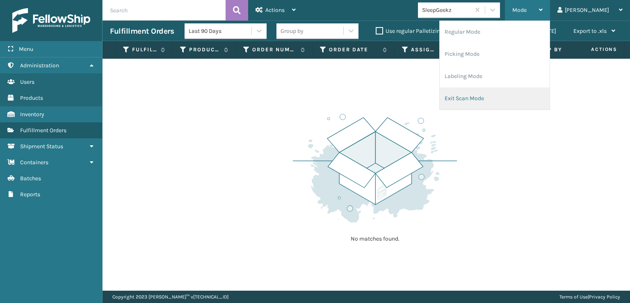
click at [490, 97] on li "Exit Scan Mode" at bounding box center [495, 98] width 110 height 22
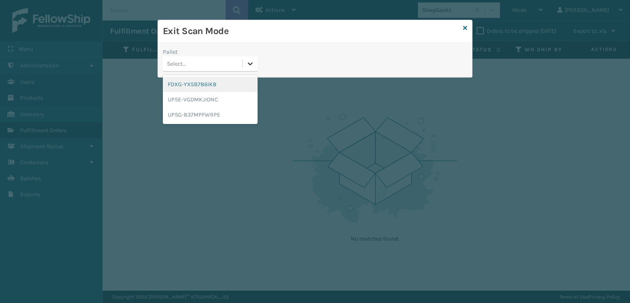
click at [250, 63] on icon at bounding box center [250, 63] width 8 height 8
click at [208, 84] on div "FDXG-YX5B786IK8" at bounding box center [210, 84] width 95 height 15
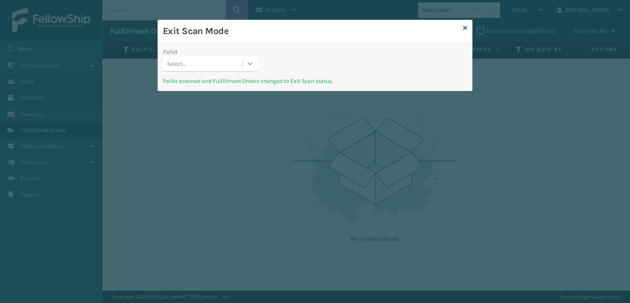
click at [251, 66] on icon at bounding box center [250, 63] width 8 height 8
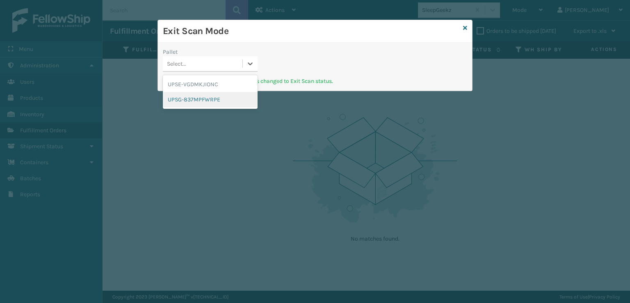
click at [213, 97] on div "UPSG-837MPFWRPE" at bounding box center [210, 99] width 95 height 15
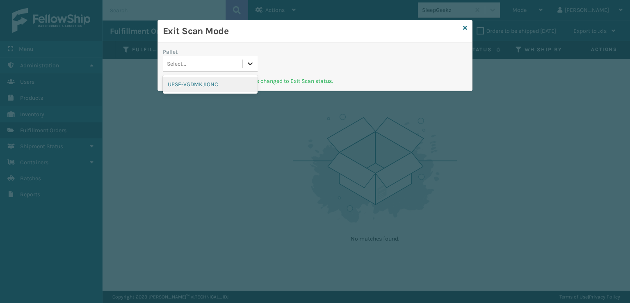
click at [253, 60] on icon at bounding box center [250, 63] width 8 height 8
click at [229, 81] on div "UPSE-VGDMKJIONC" at bounding box center [210, 84] width 95 height 15
click at [464, 25] on icon at bounding box center [465, 28] width 4 height 6
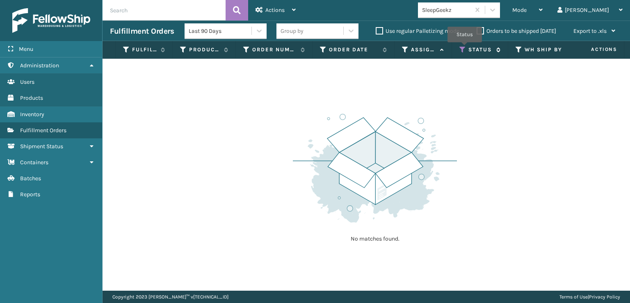
click at [464, 48] on icon at bounding box center [463, 49] width 7 height 7
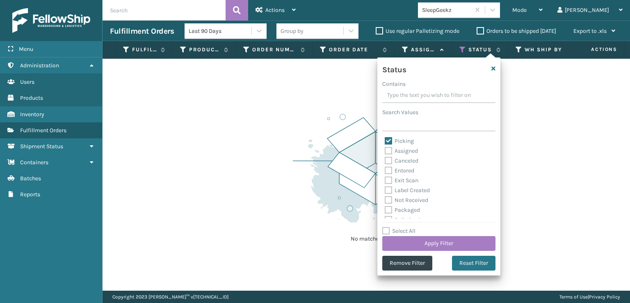
click at [388, 142] on label "Picking" at bounding box center [399, 140] width 29 height 7
click at [385, 142] on input "Picking" at bounding box center [385, 138] width 0 height 5
checkbox input "false"
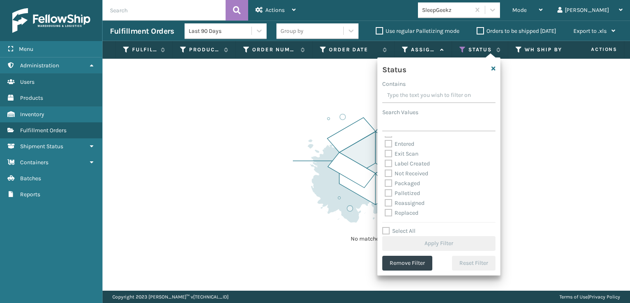
scroll to position [41, 0]
click at [388, 179] on label "Palletized" at bounding box center [402, 178] width 35 height 7
click at [385, 179] on input "Palletized" at bounding box center [385, 176] width 0 height 5
checkbox input "true"
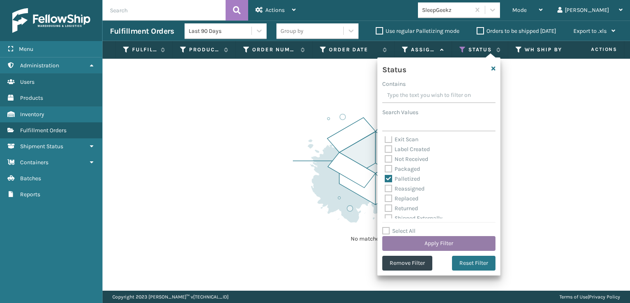
click at [423, 241] on button "Apply Filter" at bounding box center [438, 243] width 113 height 15
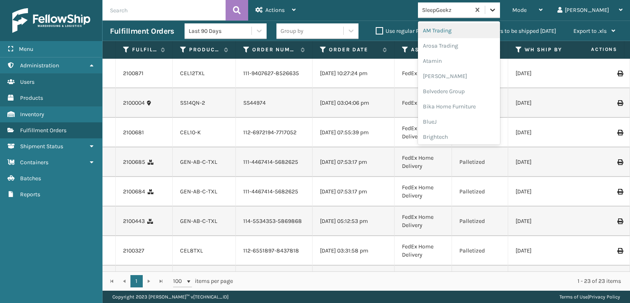
click at [500, 11] on div at bounding box center [492, 9] width 15 height 15
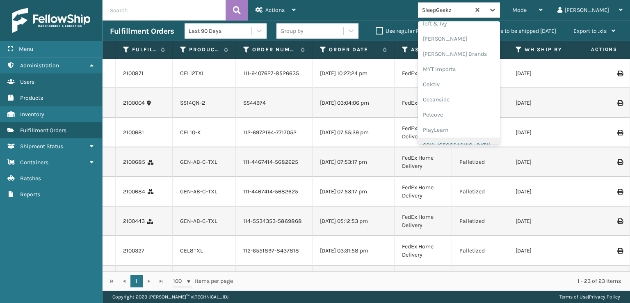
scroll to position [412, 0]
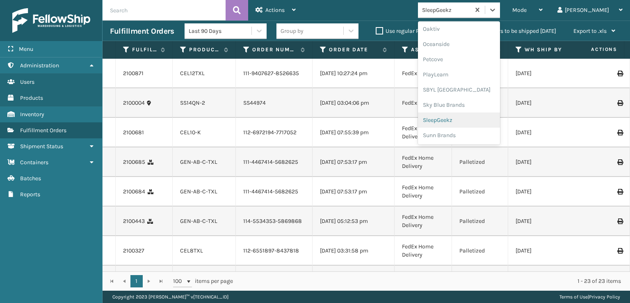
click at [477, 121] on div "SleepGeekz" at bounding box center [459, 119] width 82 height 15
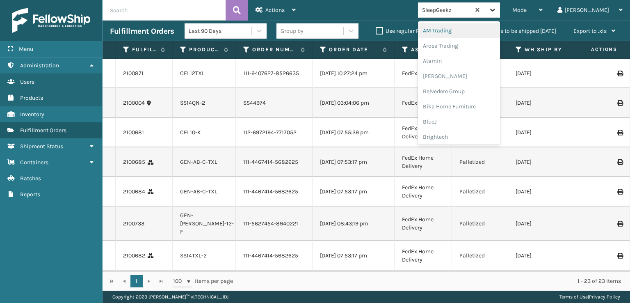
click at [497, 10] on icon at bounding box center [493, 10] width 8 height 8
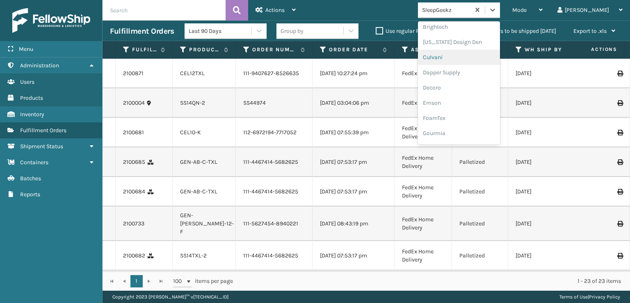
scroll to position [123, 0]
click at [470, 103] on div "FoamTex" at bounding box center [459, 104] width 82 height 15
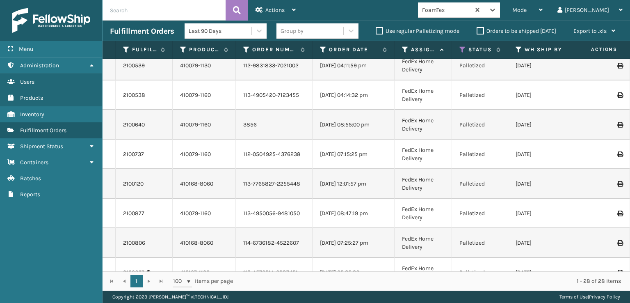
scroll to position [620, 0]
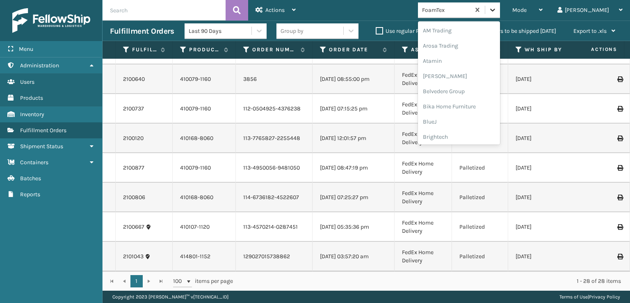
click at [497, 12] on icon at bounding box center [493, 10] width 8 height 8
click at [476, 81] on div "[PERSON_NAME] Brands" at bounding box center [459, 80] width 82 height 15
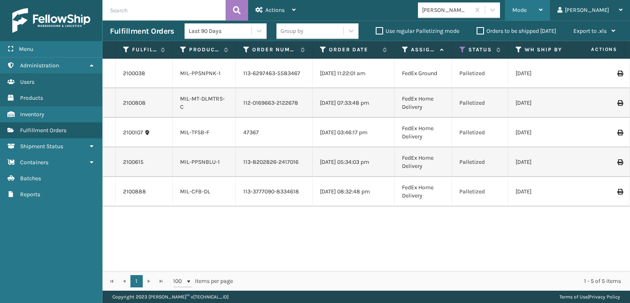
click at [527, 11] on span "Mode" at bounding box center [519, 10] width 14 height 7
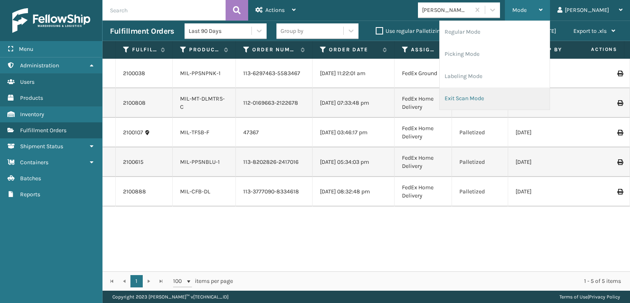
click at [487, 96] on li "Exit Scan Mode" at bounding box center [495, 98] width 110 height 22
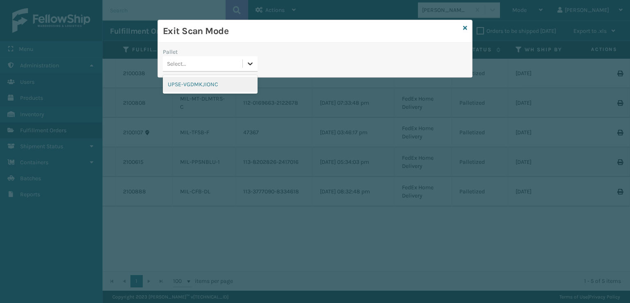
click at [247, 64] on icon at bounding box center [250, 63] width 8 height 8
click at [167, 85] on div "UPSE-VGDMKJIONC" at bounding box center [210, 84] width 95 height 15
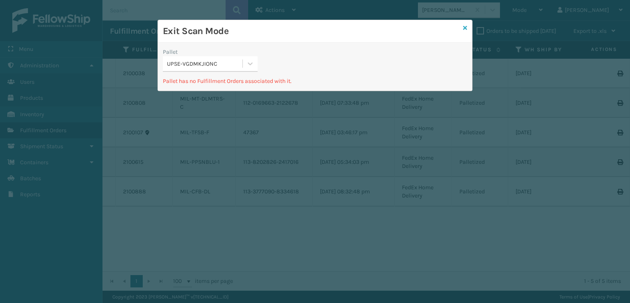
click at [466, 27] on icon at bounding box center [465, 28] width 4 height 6
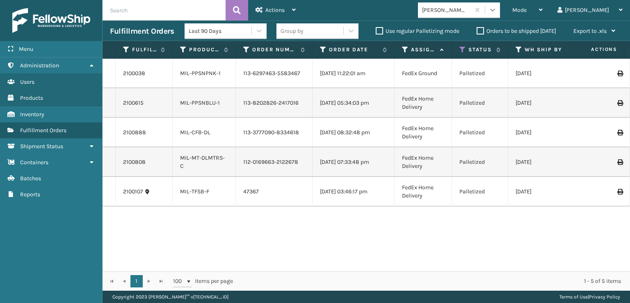
click at [497, 11] on icon at bounding box center [493, 10] width 8 height 8
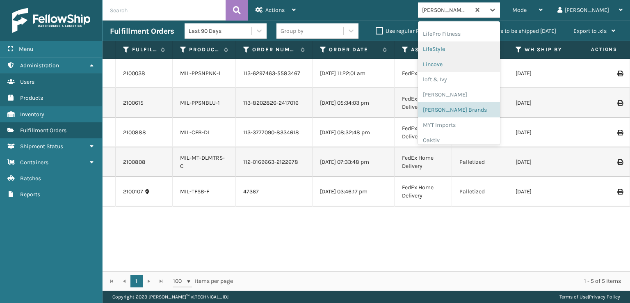
scroll to position [412, 0]
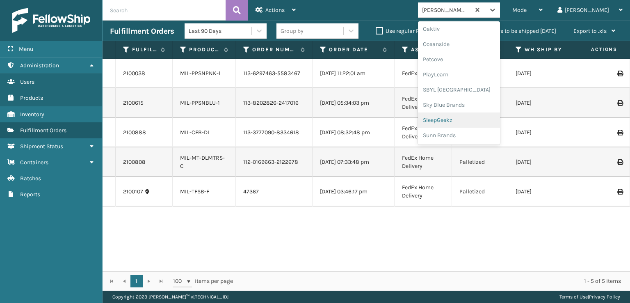
click at [471, 120] on div "SleepGeekz" at bounding box center [459, 119] width 82 height 15
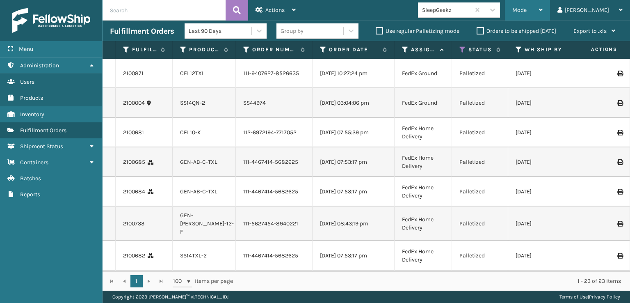
click at [527, 7] on span "Mode" at bounding box center [519, 10] width 14 height 7
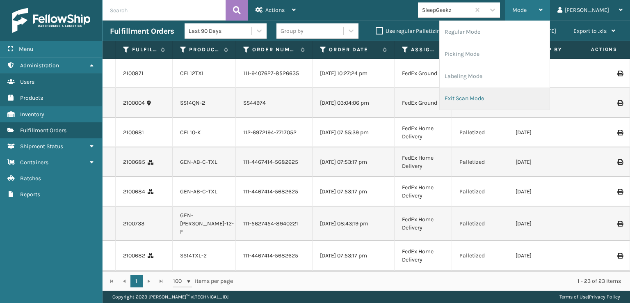
click at [486, 96] on li "Exit Scan Mode" at bounding box center [495, 98] width 110 height 22
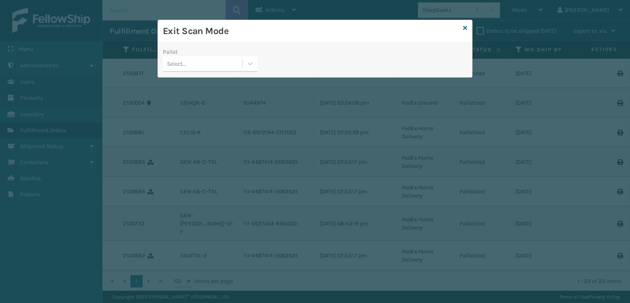
click at [463, 27] on div "Exit Scan Mode" at bounding box center [315, 31] width 314 height 23
click at [464, 27] on icon at bounding box center [465, 28] width 4 height 6
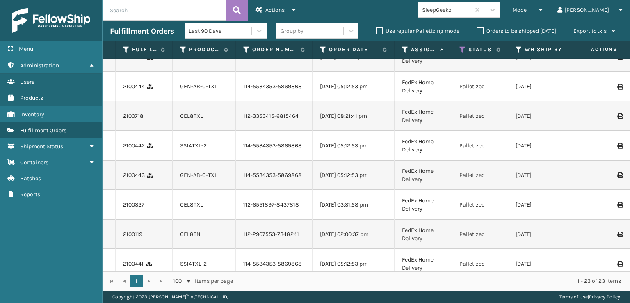
scroll to position [0, 0]
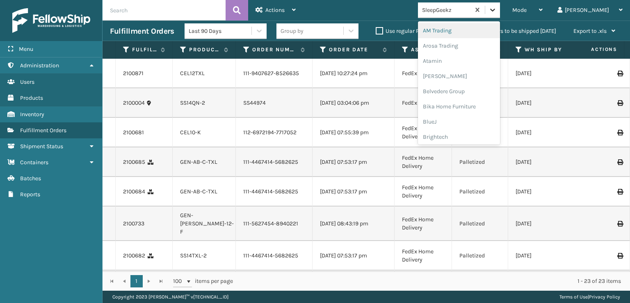
click at [497, 9] on icon at bounding box center [493, 10] width 8 height 8
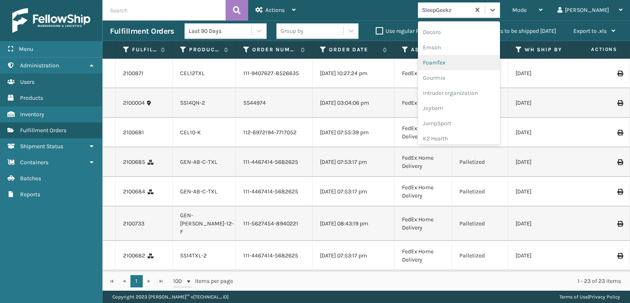
click at [467, 61] on div "FoamTex" at bounding box center [459, 62] width 82 height 15
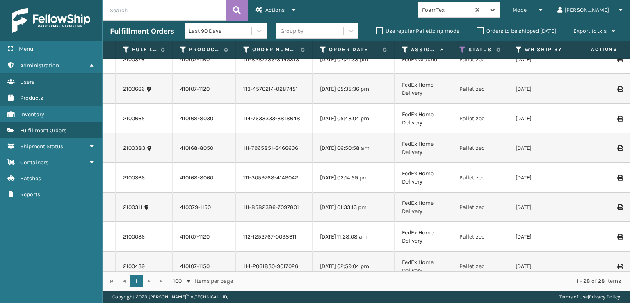
scroll to position [0, 0]
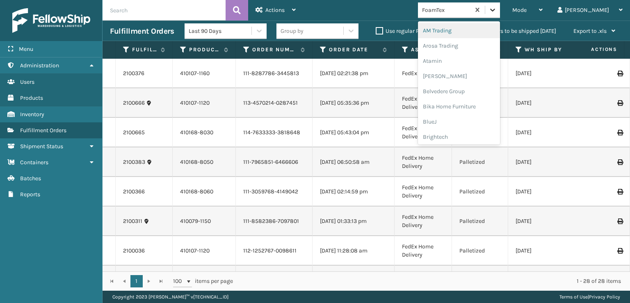
click at [497, 10] on icon at bounding box center [493, 10] width 8 height 8
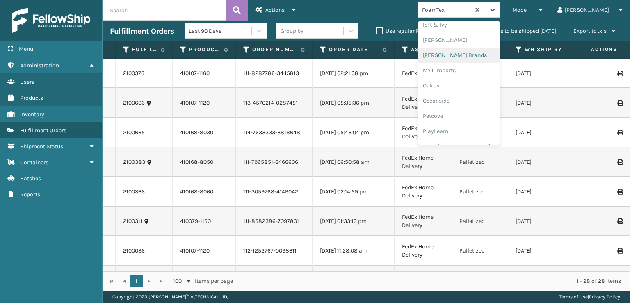
click at [464, 57] on div "[PERSON_NAME] Brands" at bounding box center [459, 55] width 82 height 15
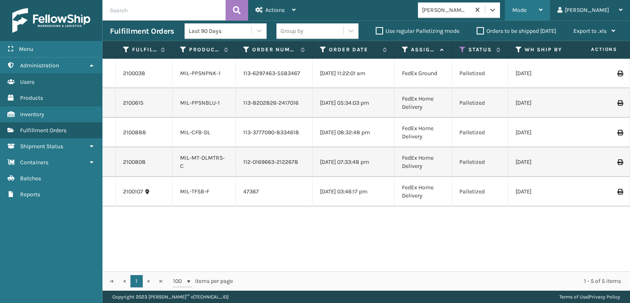
click at [527, 9] on span "Mode" at bounding box center [519, 10] width 14 height 7
click at [455, 238] on div "2100038 MIL-PPSNPNK-1 113-6297463-5583467 [DATE] 11:22:01 am FedEx Ground Palle…" at bounding box center [367, 165] width 528 height 213
click at [500, 14] on div at bounding box center [492, 9] width 15 height 15
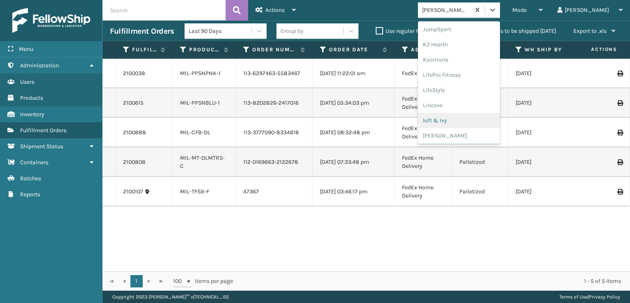
scroll to position [412, 0]
click at [479, 119] on div "SleepGeekz" at bounding box center [459, 119] width 82 height 15
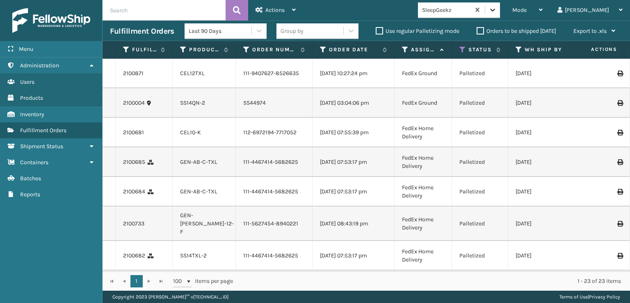
click at [497, 7] on icon at bounding box center [493, 10] width 8 height 8
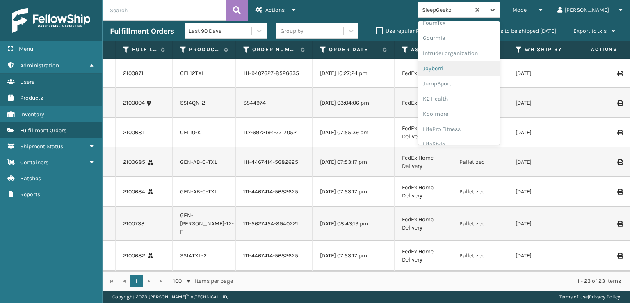
scroll to position [164, 0]
click at [472, 64] on div "FoamTex" at bounding box center [459, 63] width 82 height 15
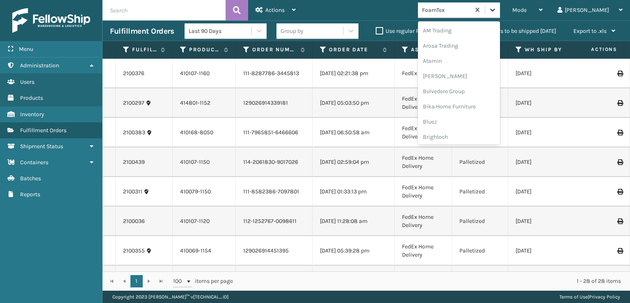
click at [495, 11] on icon at bounding box center [492, 10] width 5 height 3
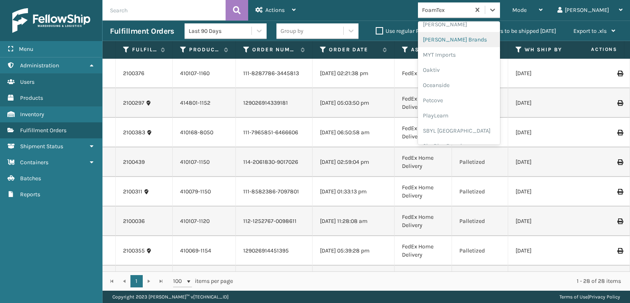
click at [464, 38] on div "[PERSON_NAME] Brands" at bounding box center [459, 39] width 82 height 15
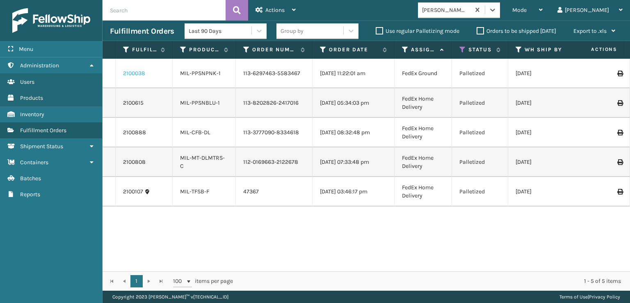
click at [131, 74] on link "2100038" at bounding box center [134, 73] width 22 height 8
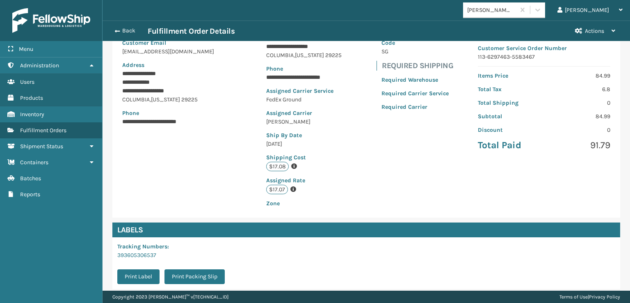
scroll to position [199, 0]
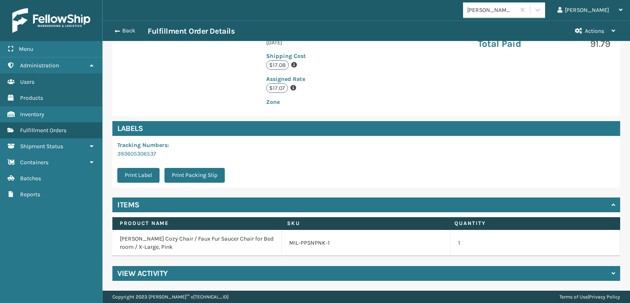
click at [146, 274] on h4 "View Activity" at bounding box center [142, 273] width 50 height 10
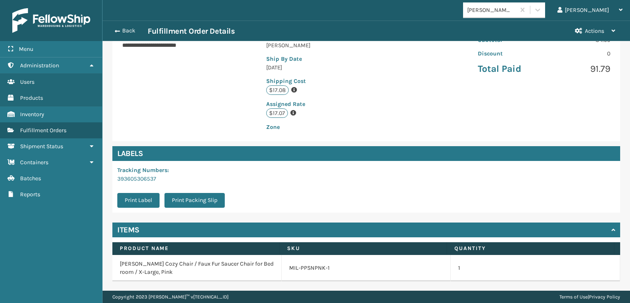
scroll to position [34, 0]
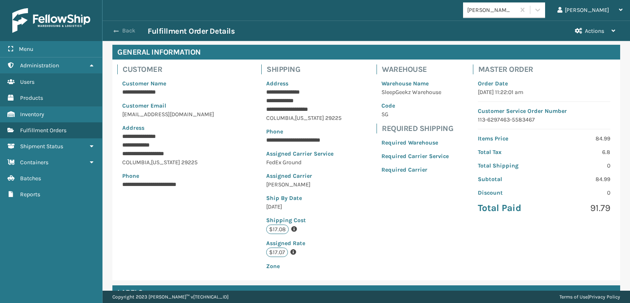
click at [128, 31] on button "Back" at bounding box center [129, 30] width 38 height 7
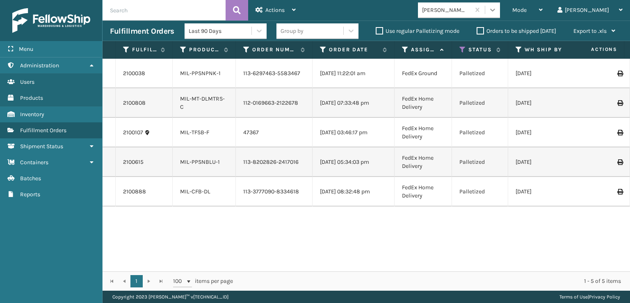
click at [500, 6] on div at bounding box center [492, 9] width 15 height 15
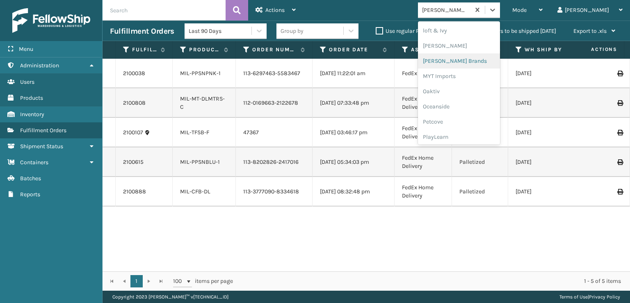
scroll to position [382, 0]
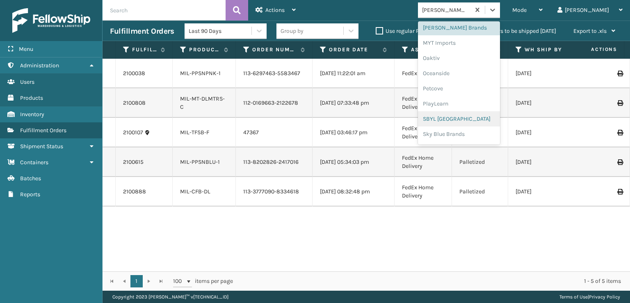
click at [462, 117] on div "SBYL [GEOGRAPHIC_DATA]" at bounding box center [459, 118] width 82 height 15
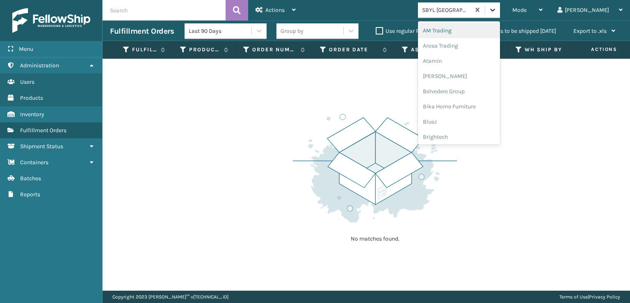
click at [497, 11] on icon at bounding box center [493, 10] width 8 height 8
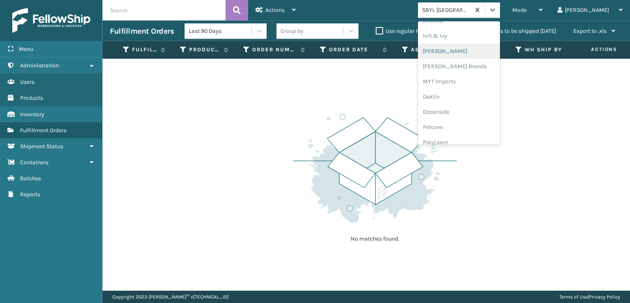
scroll to position [300, 0]
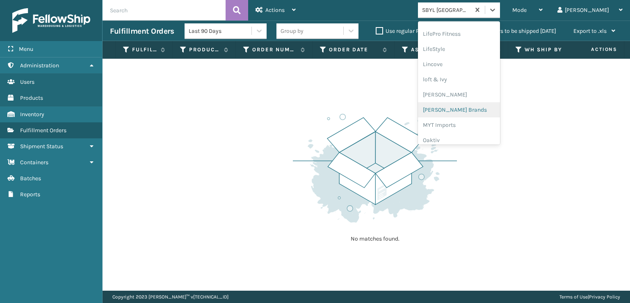
click at [473, 105] on div "[PERSON_NAME] Brands" at bounding box center [459, 109] width 82 height 15
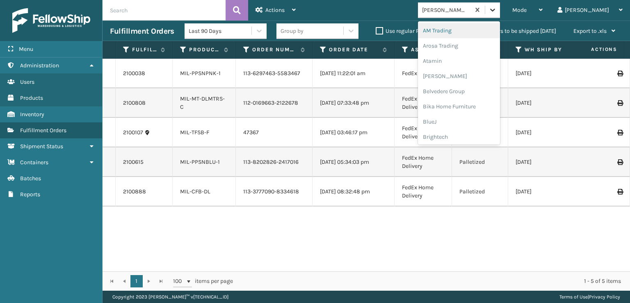
click at [495, 9] on icon at bounding box center [492, 10] width 5 height 3
click at [470, 118] on div "SleepGeekz" at bounding box center [459, 119] width 82 height 15
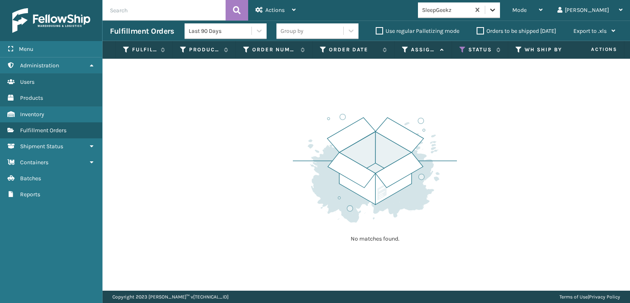
click at [497, 8] on icon at bounding box center [493, 10] width 8 height 8
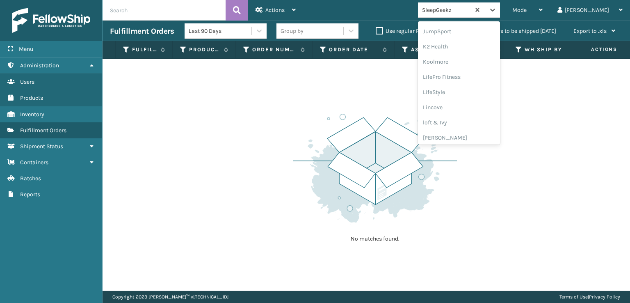
scroll to position [259, 0]
click at [497, 8] on icon at bounding box center [493, 10] width 8 height 8
click at [471, 65] on div "FoamTex" at bounding box center [459, 63] width 82 height 15
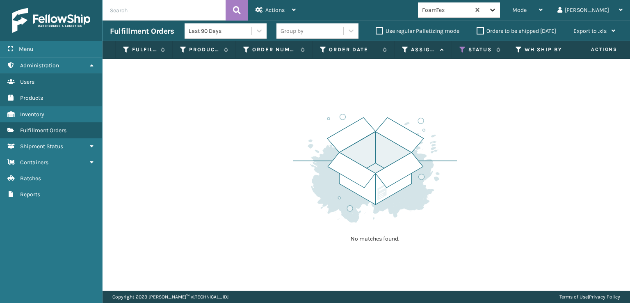
click at [497, 10] on icon at bounding box center [493, 10] width 8 height 8
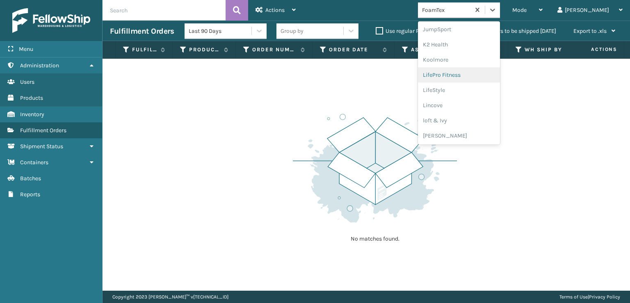
scroll to position [341, 0]
click at [475, 67] on div "[PERSON_NAME] Brands" at bounding box center [459, 68] width 82 height 15
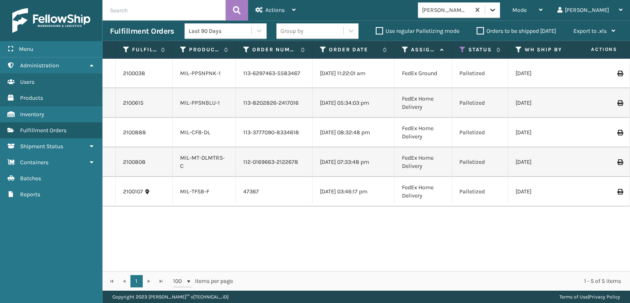
click at [497, 10] on icon at bounding box center [493, 10] width 8 height 8
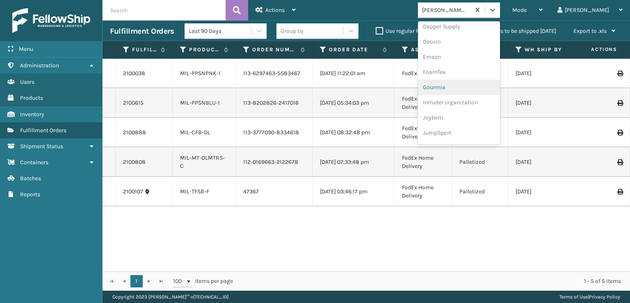
scroll to position [164, 0]
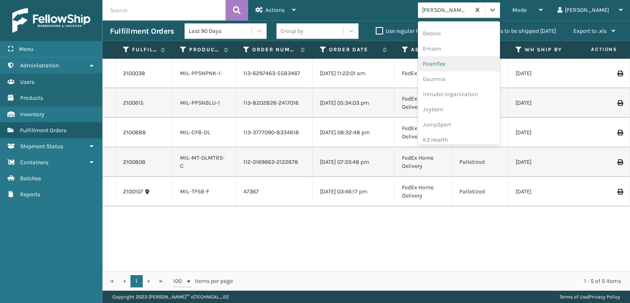
click at [469, 61] on div "FoamTex" at bounding box center [459, 63] width 82 height 15
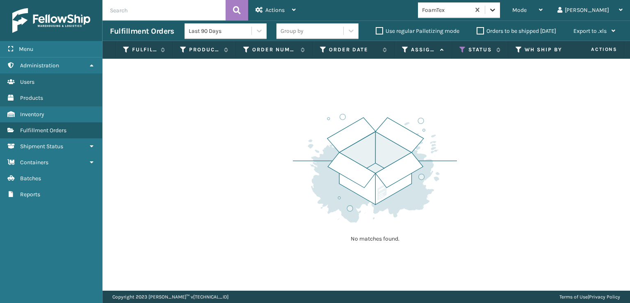
click at [497, 11] on icon at bounding box center [493, 10] width 8 height 8
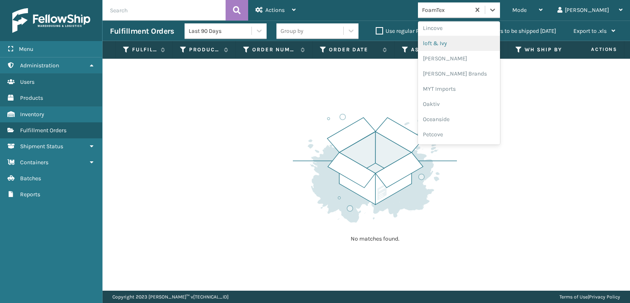
scroll to position [341, 0]
click at [469, 67] on div "[PERSON_NAME] Brands" at bounding box center [459, 68] width 82 height 15
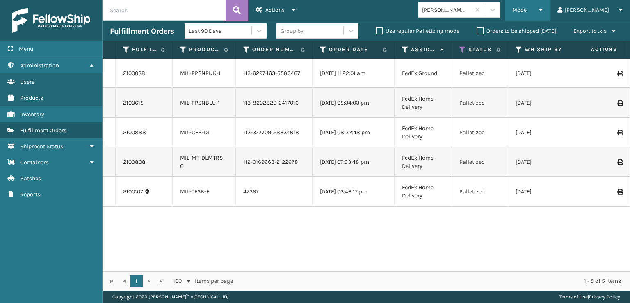
click at [543, 8] on div "Mode" at bounding box center [527, 10] width 30 height 21
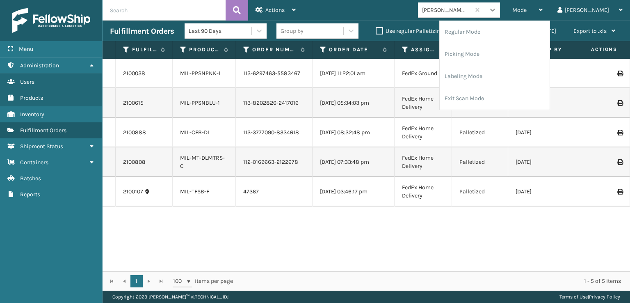
click at [497, 12] on icon at bounding box center [493, 10] width 8 height 8
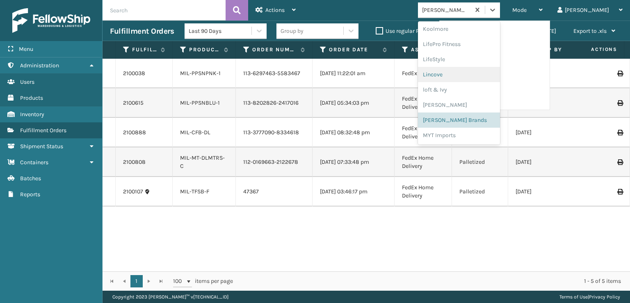
scroll to position [288, 0]
click at [486, 122] on div "[PERSON_NAME] Brands" at bounding box center [459, 121] width 82 height 15
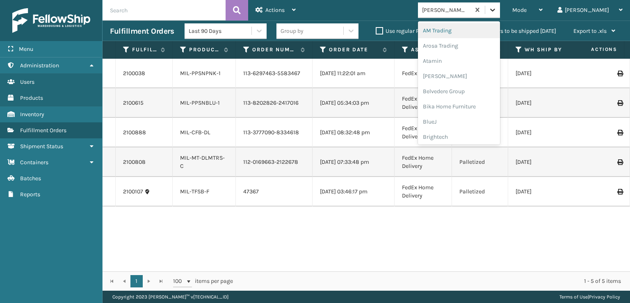
click at [497, 12] on icon at bounding box center [493, 10] width 8 height 8
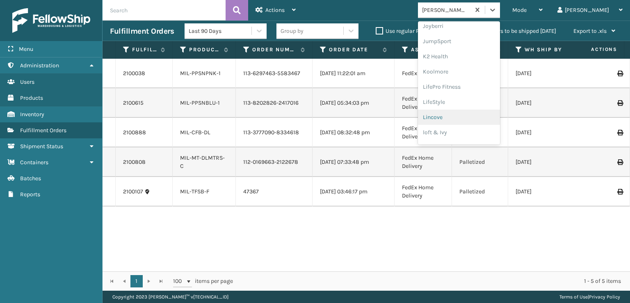
scroll to position [329, 0]
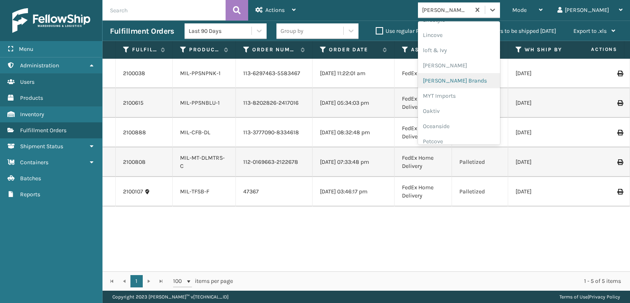
click at [463, 81] on div "[PERSON_NAME] Brands" at bounding box center [459, 80] width 82 height 15
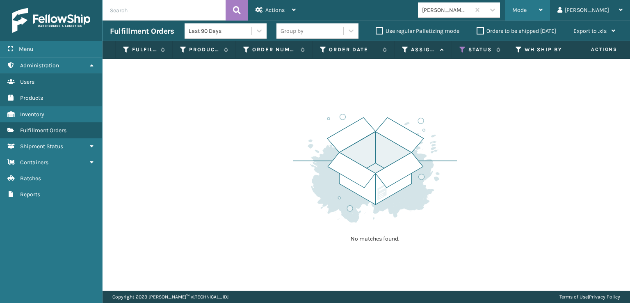
click at [527, 8] on span "Mode" at bounding box center [519, 10] width 14 height 7
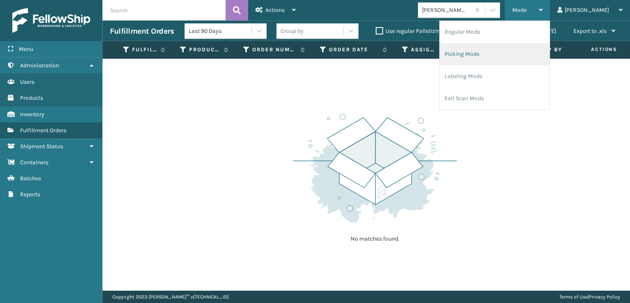
click at [488, 53] on li "Picking Mode" at bounding box center [495, 54] width 110 height 22
